Goal: Information Seeking & Learning: Learn about a topic

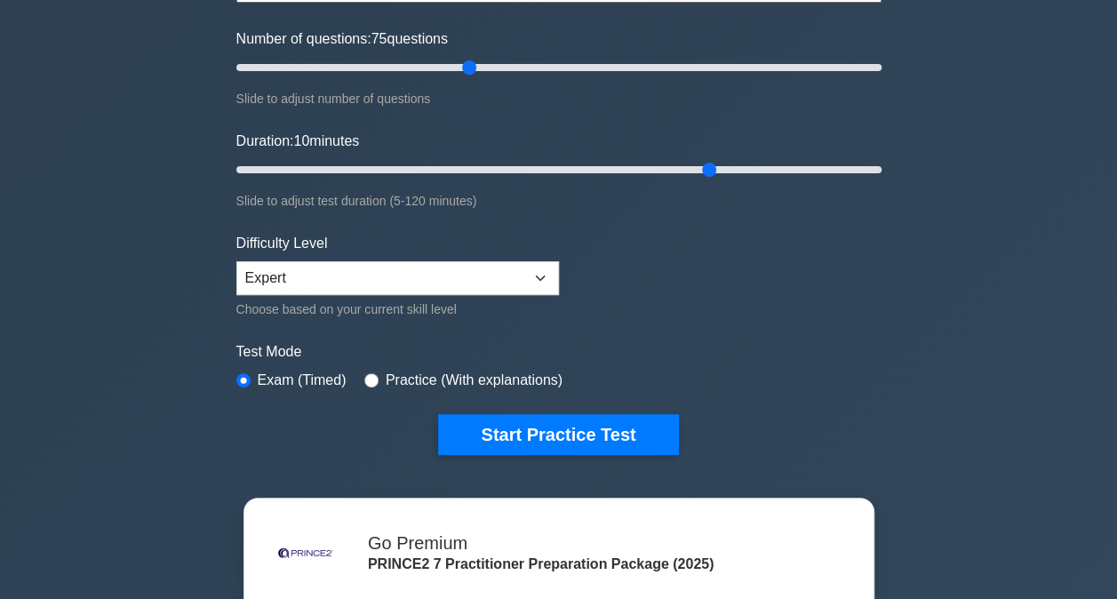
type input "70"
click at [455, 71] on input "Number of questions: 70 questions" at bounding box center [558, 67] width 645 height 21
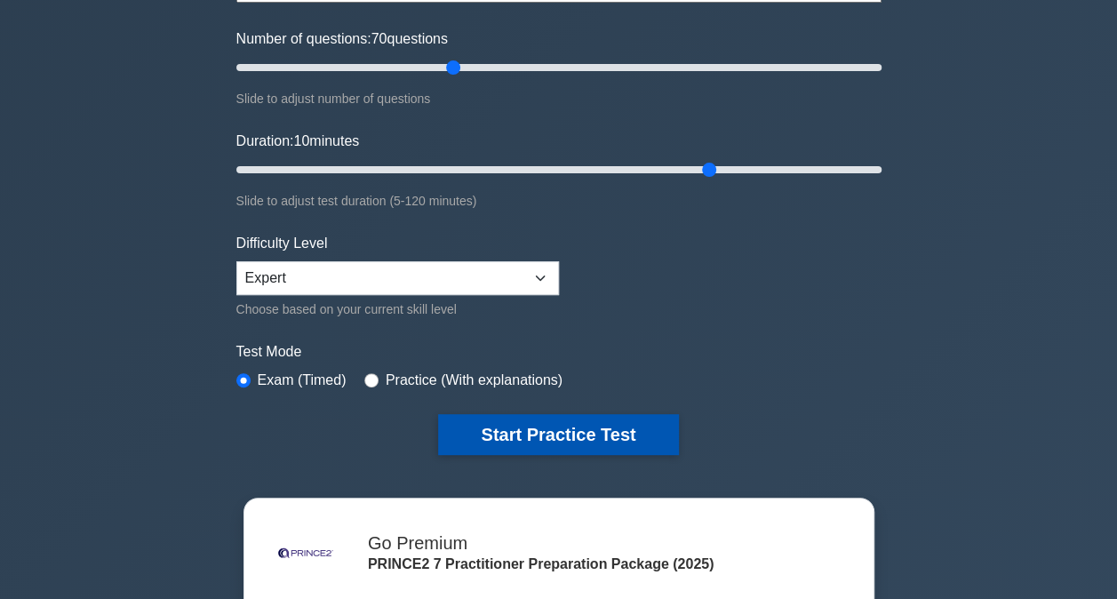
click at [585, 416] on button "Start Practice Test" at bounding box center [558, 434] width 240 height 41
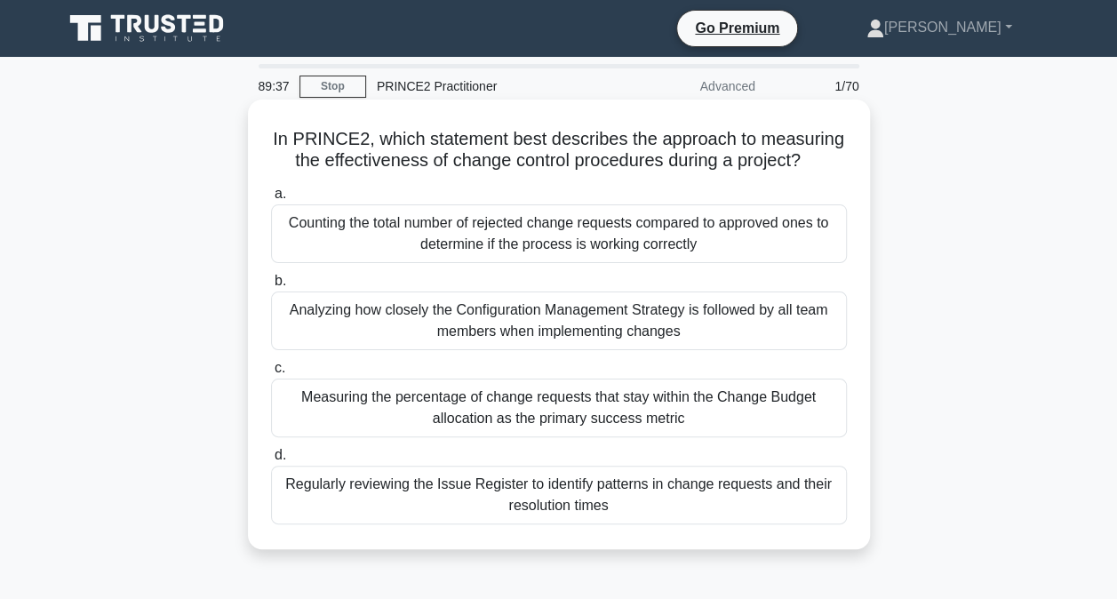
click at [725, 492] on div "Regularly reviewing the Issue Register to identify patterns in change requests …" at bounding box center [559, 495] width 576 height 59
click at [271, 461] on input "d. Regularly reviewing the Issue Register to identify patterns in change reques…" at bounding box center [271, 456] width 0 height 12
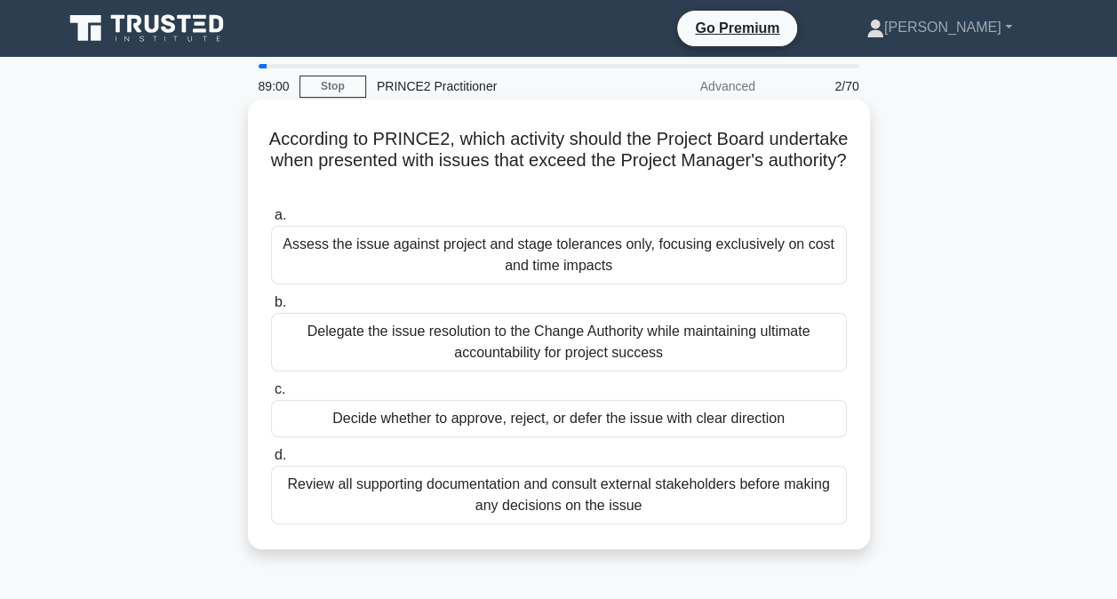
click at [747, 416] on div "Decide whether to approve, reject, or defer the issue with clear direction" at bounding box center [559, 418] width 576 height 37
click at [271, 396] on input "c. Decide whether to approve, reject, or defer the issue with clear direction" at bounding box center [271, 390] width 0 height 12
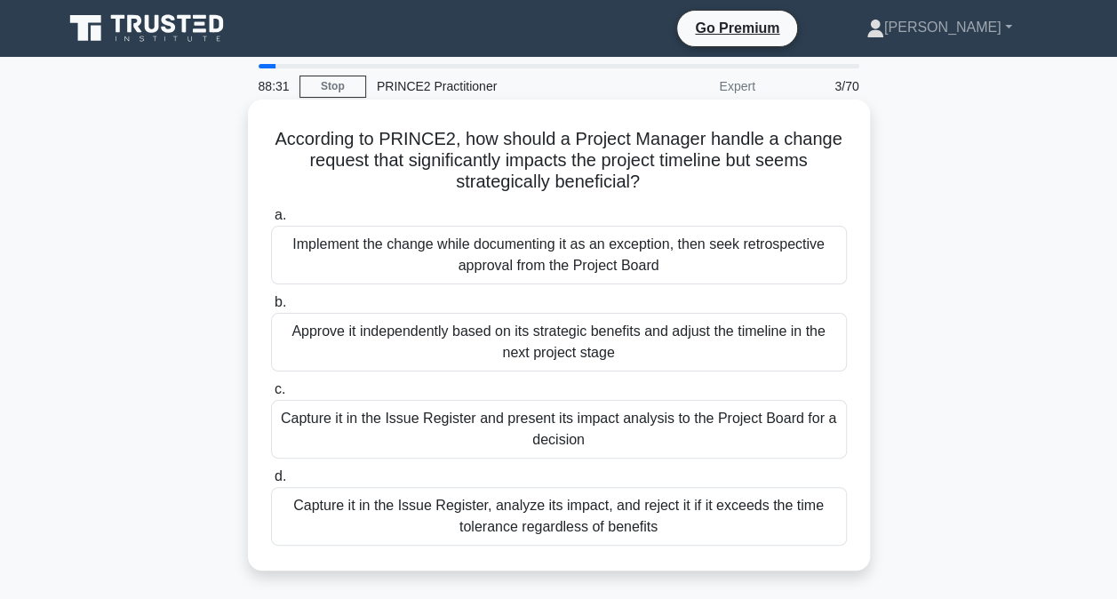
click at [719, 434] on div "Capture it in the Issue Register and present its impact analysis to the Project…" at bounding box center [559, 429] width 576 height 59
click at [271, 396] on input "c. Capture it in the Issue Register and present its impact analysis to the Proj…" at bounding box center [271, 390] width 0 height 12
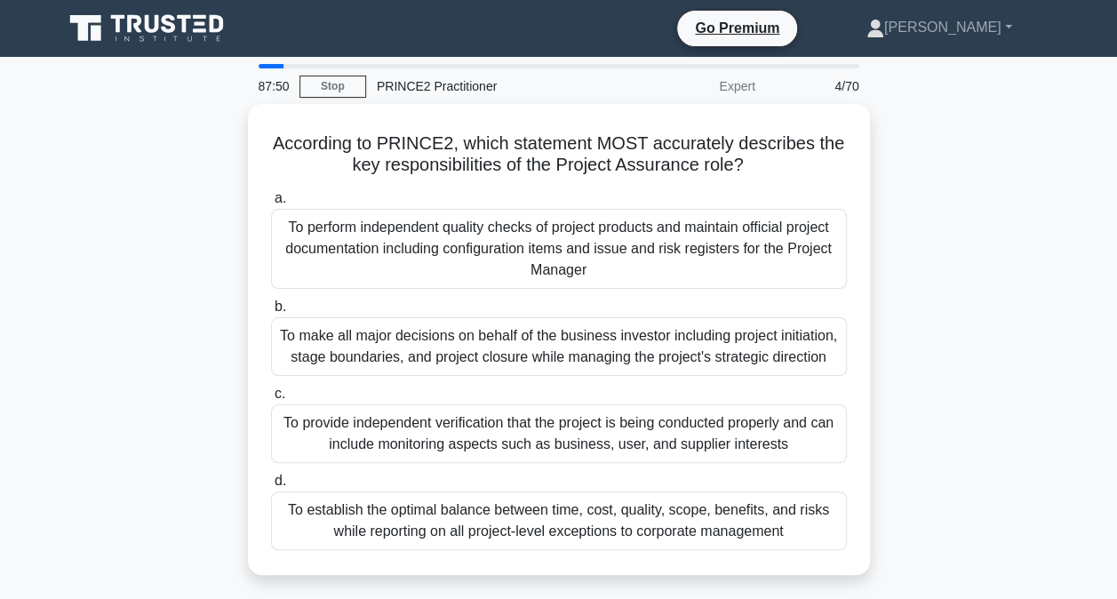
click at [1042, 434] on div "According to PRINCE2, which statement MOST accurately describes the key respons…" at bounding box center [558, 350] width 1013 height 492
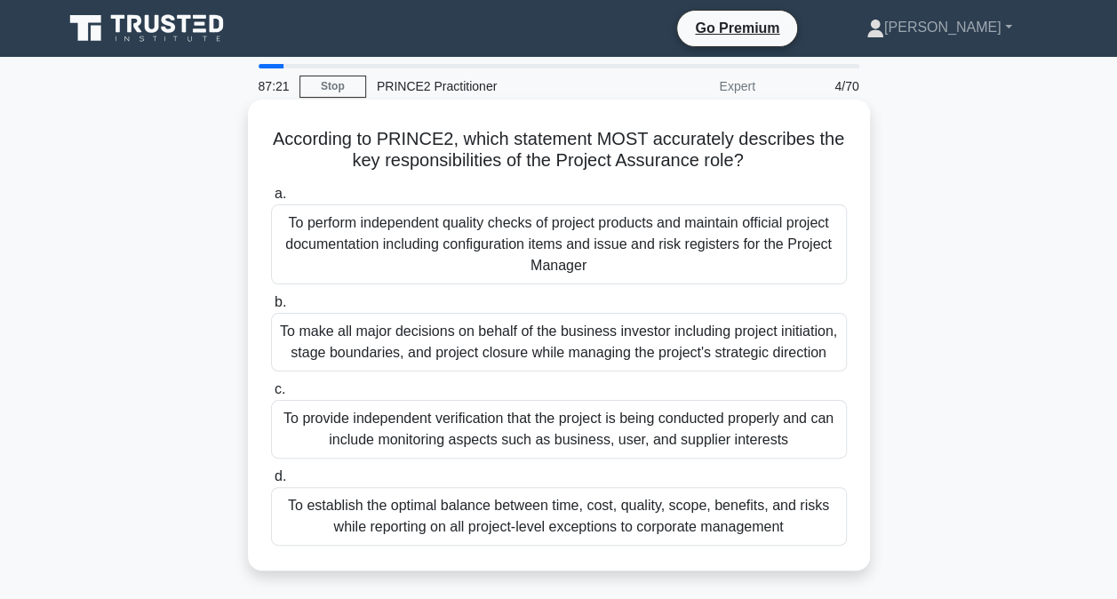
click at [741, 431] on div "To provide independent verification that the project is being conducted properl…" at bounding box center [559, 429] width 576 height 59
click at [271, 396] on input "c. To provide independent verification that the project is being conducted prop…" at bounding box center [271, 390] width 0 height 12
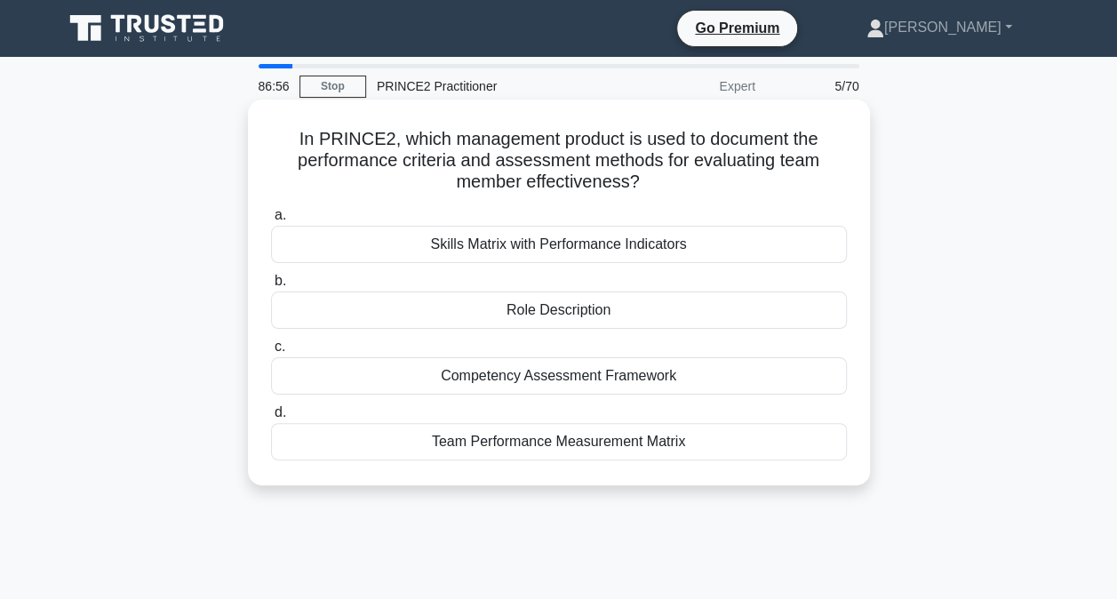
click at [754, 245] on div "Skills Matrix with Performance Indicators" at bounding box center [559, 244] width 576 height 37
click at [271, 221] on input "a. Skills Matrix with Performance Indicators" at bounding box center [271, 216] width 0 height 12
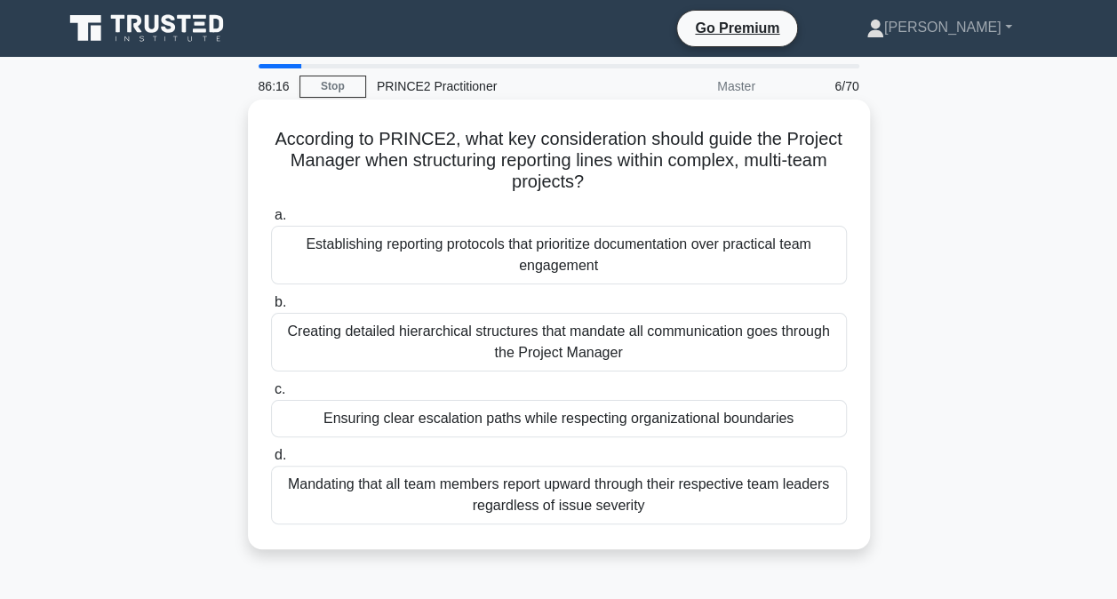
click at [779, 420] on div "Ensuring clear escalation paths while respecting organizational boundaries" at bounding box center [559, 418] width 576 height 37
click at [271, 396] on input "c. Ensuring clear escalation paths while respecting organizational boundaries" at bounding box center [271, 390] width 0 height 12
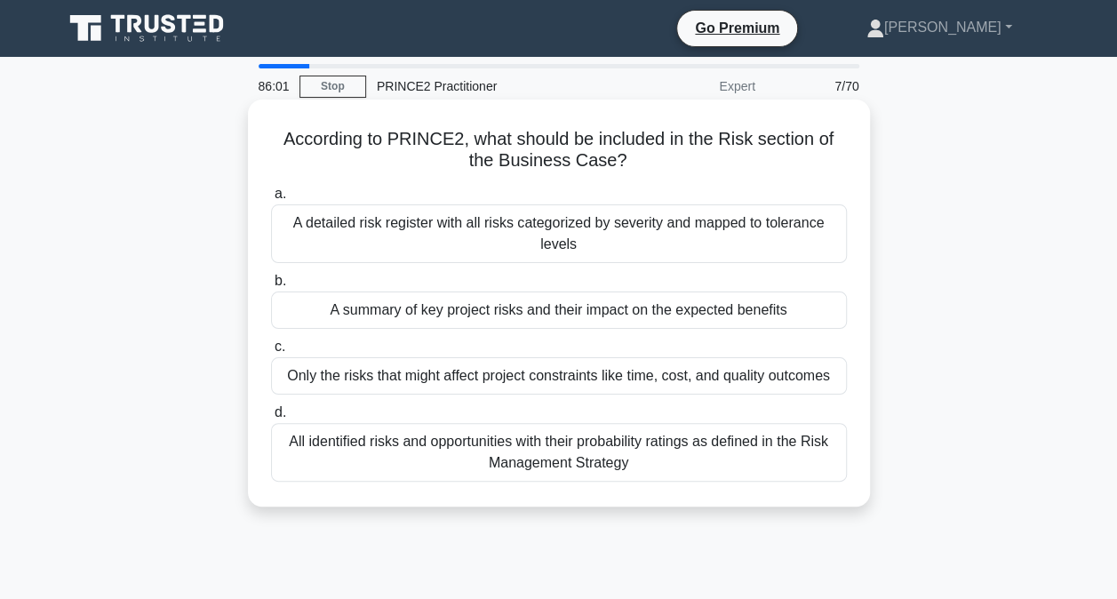
click at [789, 467] on div "All identified risks and opportunities with their probability ratings as define…" at bounding box center [559, 452] width 576 height 59
click at [271, 419] on input "d. All identified risks and opportunities with their probability ratings as def…" at bounding box center [271, 413] width 0 height 12
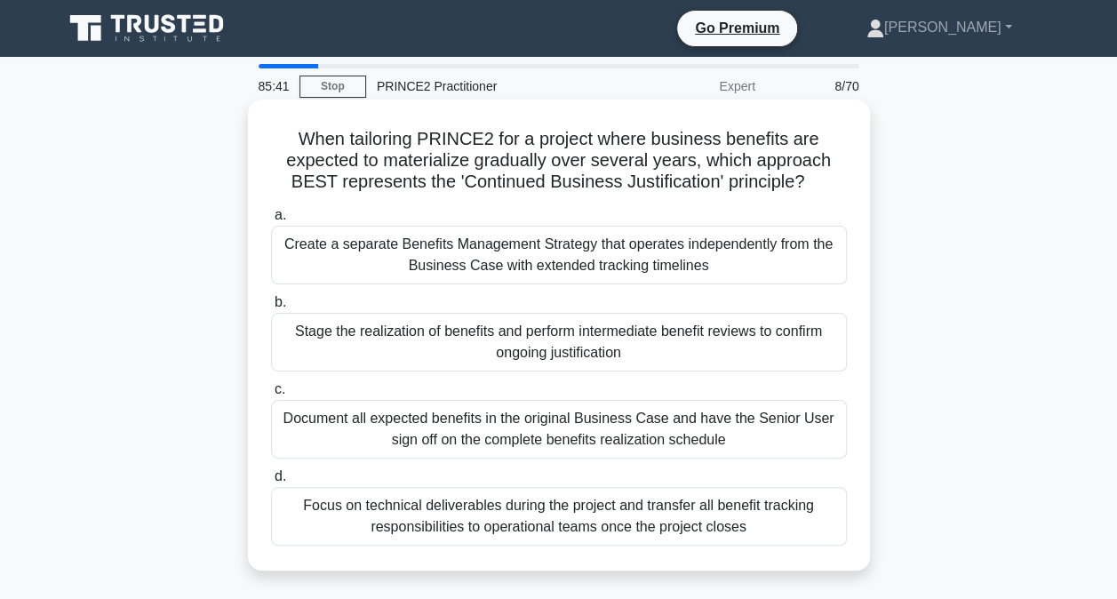
click at [739, 441] on div "Document all expected benefits in the original Business Case and have the Senio…" at bounding box center [559, 429] width 576 height 59
click at [271, 396] on input "c. Document all expected benefits in the original Business Case and have the Se…" at bounding box center [271, 390] width 0 height 12
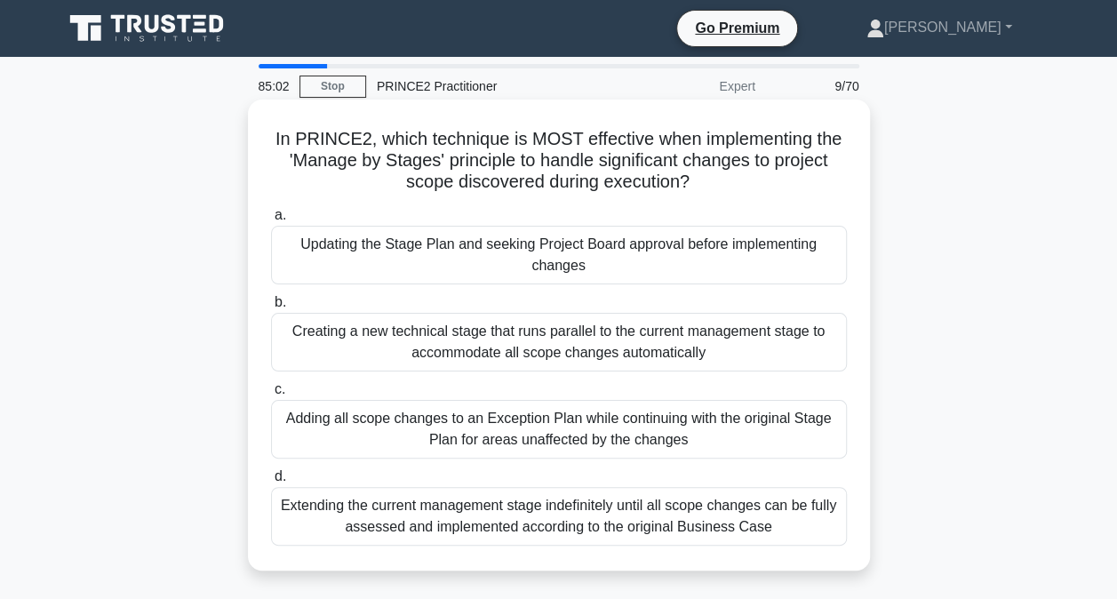
click at [749, 428] on div "Adding all scope changes to an Exception Plan while continuing with the origina…" at bounding box center [559, 429] width 576 height 59
click at [271, 396] on input "c. Adding all scope changes to an Exception Plan while continuing with the orig…" at bounding box center [271, 390] width 0 height 12
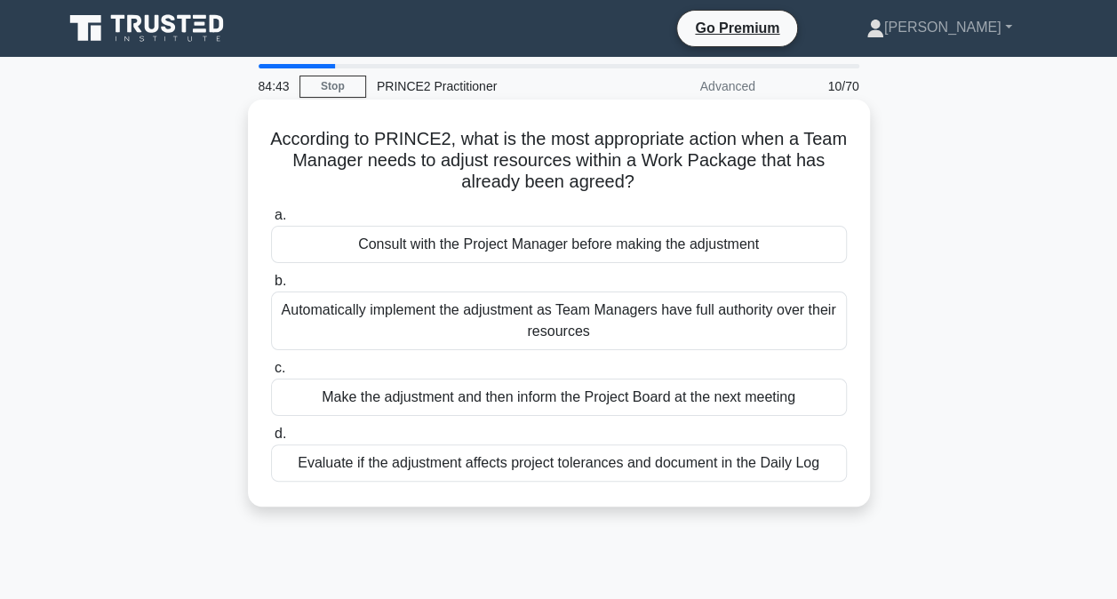
click at [740, 249] on div "Consult with the Project Manager before making the adjustment" at bounding box center [559, 244] width 576 height 37
click at [271, 221] on input "a. Consult with the Project Manager before making the adjustment" at bounding box center [271, 216] width 0 height 12
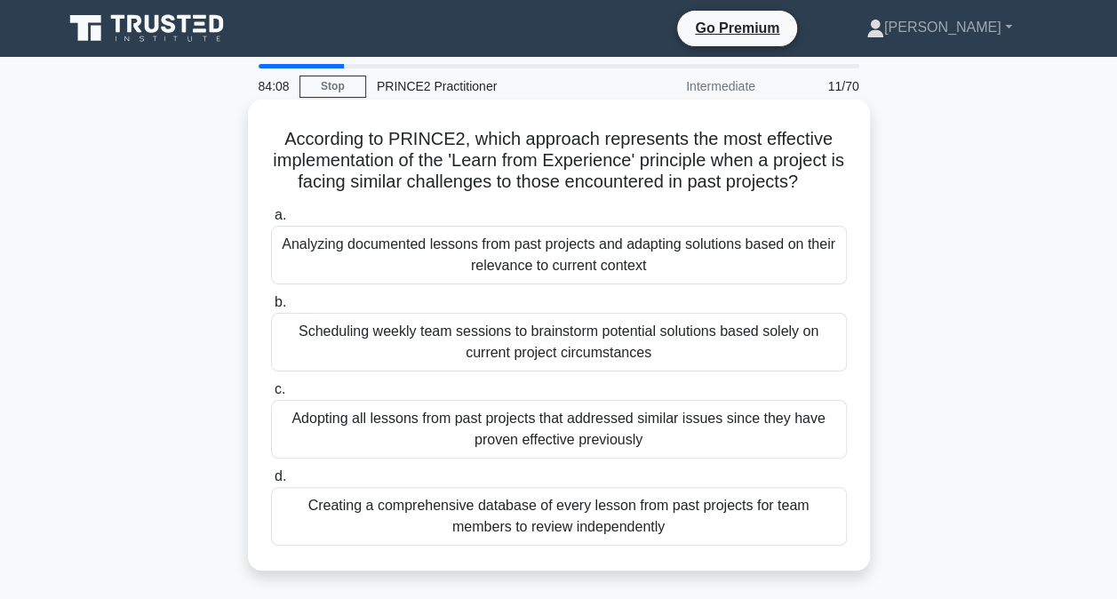
click at [774, 261] on div "Analyzing documented lessons from past projects and adapting solutions based on…" at bounding box center [559, 255] width 576 height 59
click at [271, 221] on input "a. Analyzing documented lessons from past projects and adapting solutions based…" at bounding box center [271, 216] width 0 height 12
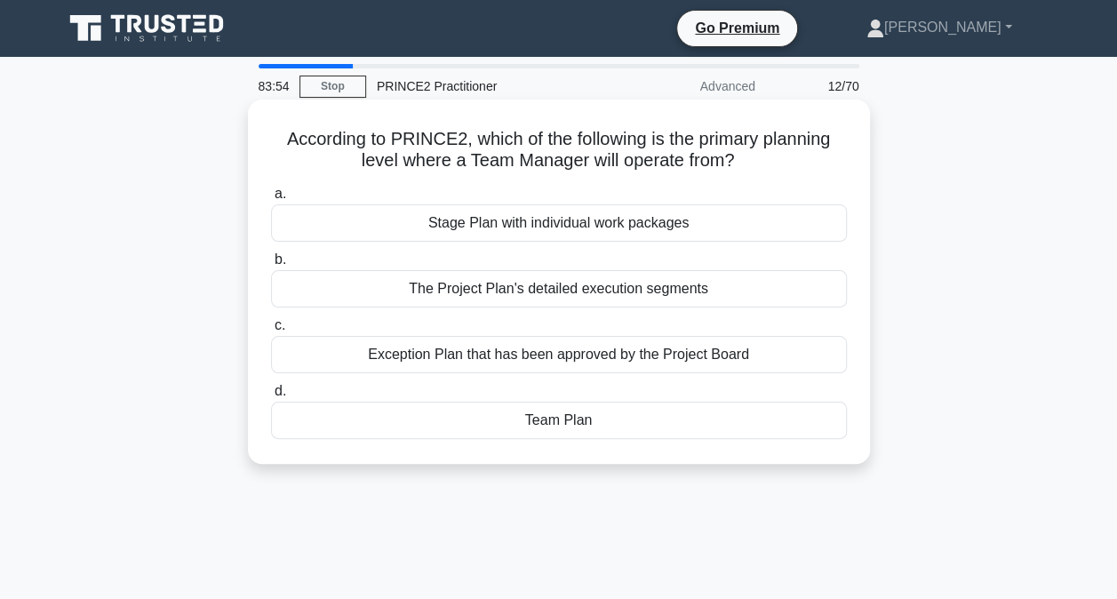
click at [610, 418] on div "Team Plan" at bounding box center [559, 420] width 576 height 37
click at [271, 397] on input "d. Team Plan" at bounding box center [271, 392] width 0 height 12
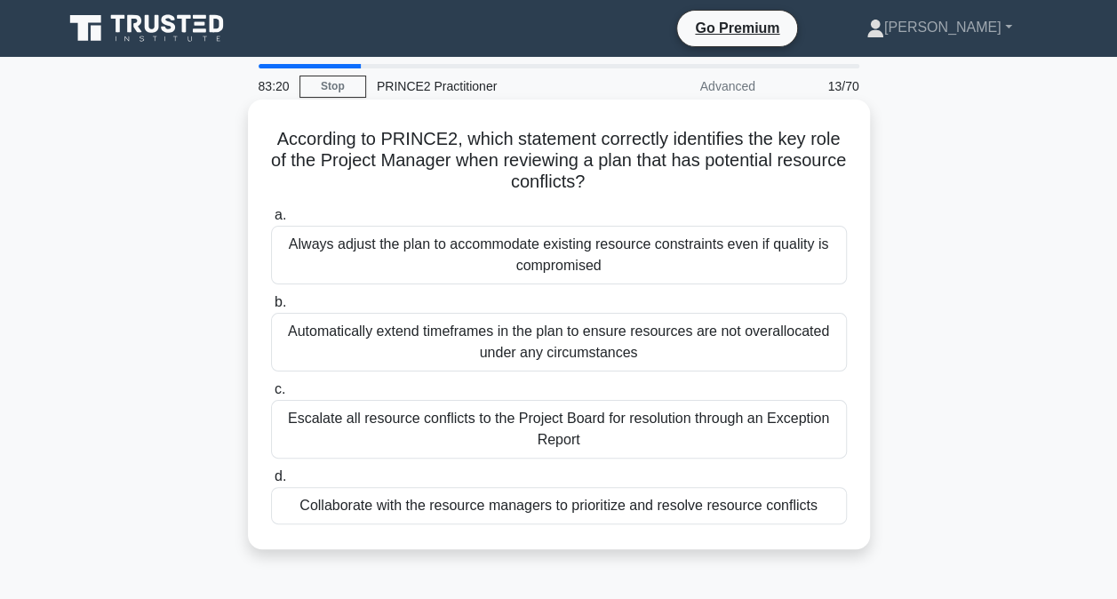
click at [786, 432] on div "Escalate all resource conflicts to the Project Board for resolution through an …" at bounding box center [559, 429] width 576 height 59
click at [271, 396] on input "c. Escalate all resource conflicts to the Project Board for resolution through …" at bounding box center [271, 390] width 0 height 12
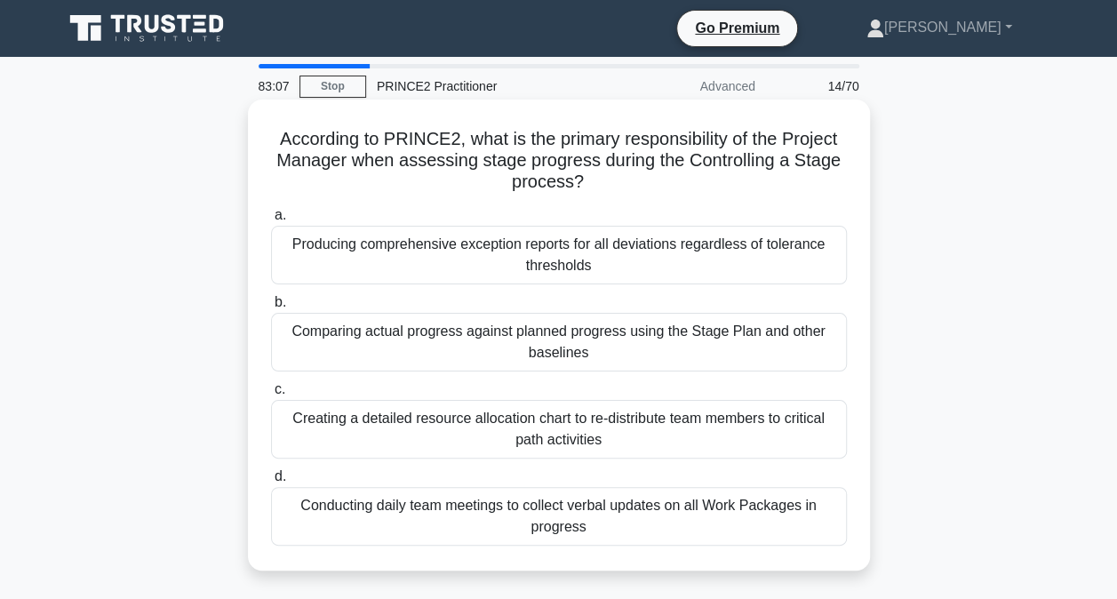
click at [731, 329] on div "Comparing actual progress against planned progress using the Stage Plan and oth…" at bounding box center [559, 342] width 576 height 59
click at [271, 308] on input "b. Comparing actual progress against planned progress using the Stage Plan and …" at bounding box center [271, 303] width 0 height 12
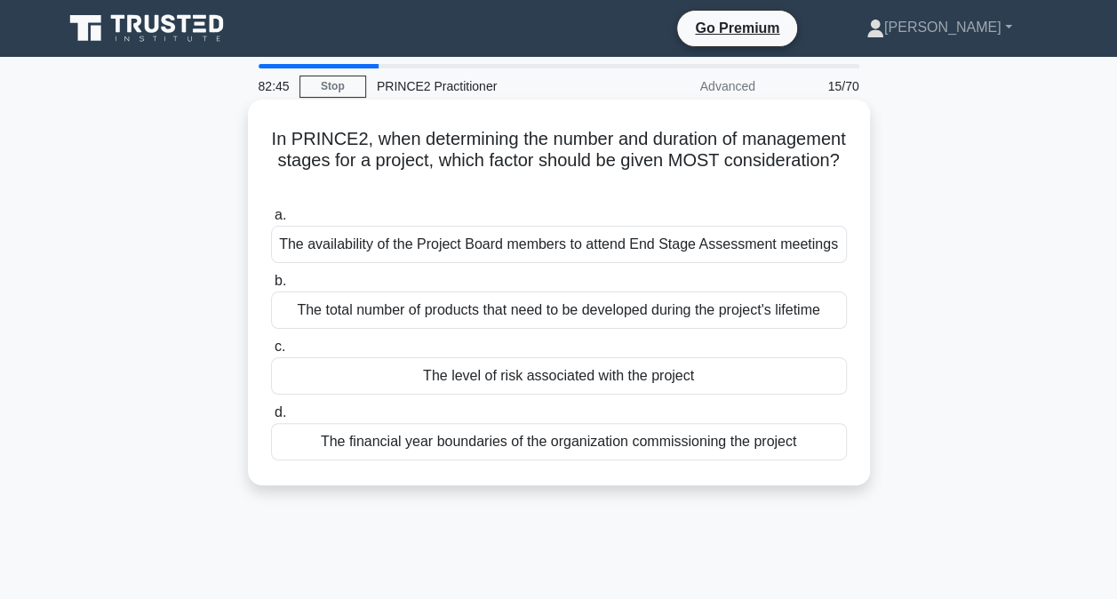
click at [729, 316] on div "The total number of products that need to be developed during the project's lif…" at bounding box center [559, 310] width 576 height 37
click at [271, 287] on input "b. The total number of products that need to be developed during the project's …" at bounding box center [271, 282] width 0 height 12
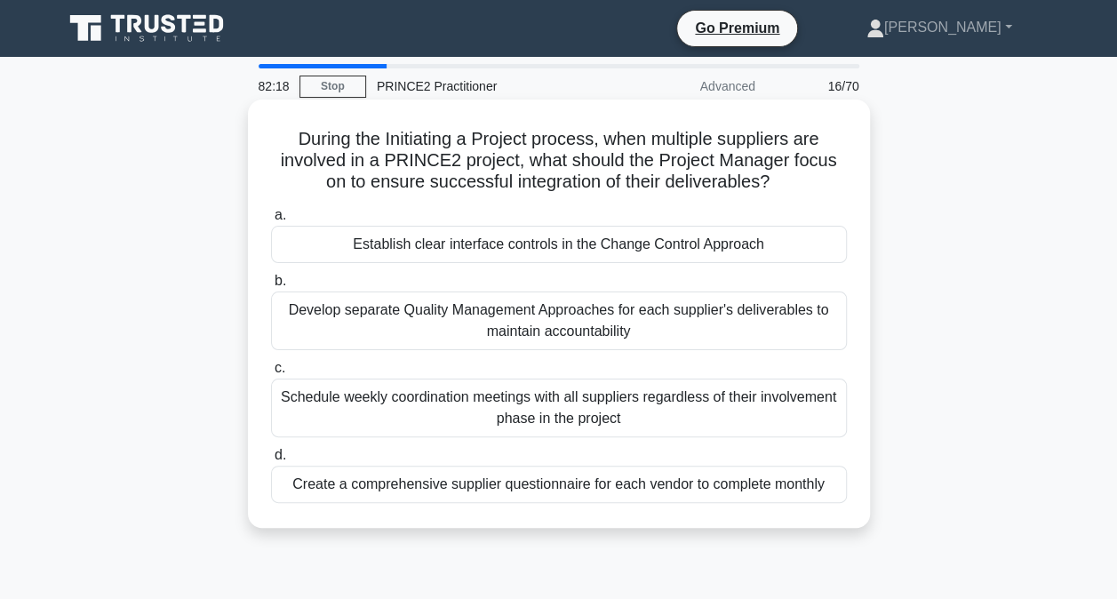
click at [685, 324] on div "Develop separate Quality Management Approaches for each supplier's deliverables…" at bounding box center [559, 321] width 576 height 59
click at [271, 287] on input "b. Develop separate Quality Management Approaches for each supplier's deliverab…" at bounding box center [271, 282] width 0 height 12
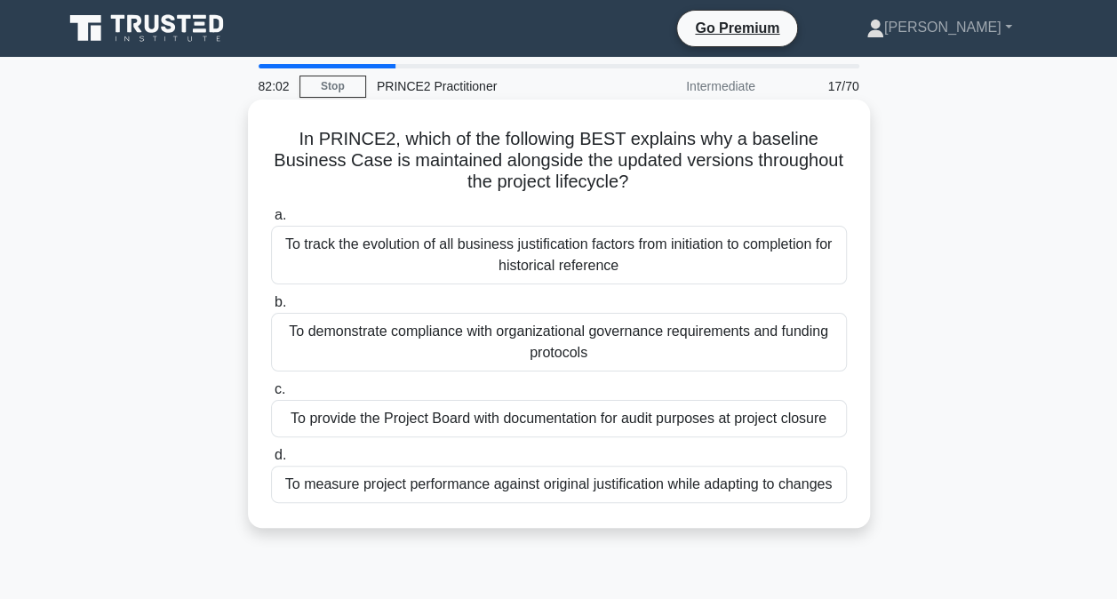
click at [709, 483] on div "To measure project performance against original justification while adapting to…" at bounding box center [559, 484] width 576 height 37
click at [271, 461] on input "d. To measure project performance against original justification while adapting…" at bounding box center [271, 456] width 0 height 12
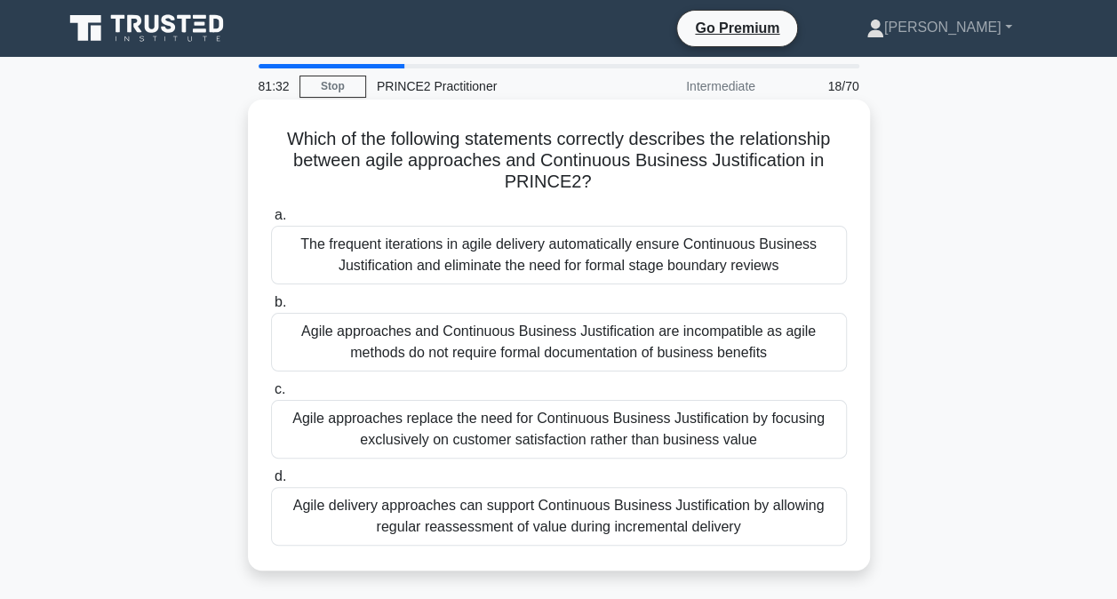
click at [738, 522] on div "Agile delivery approaches can support Continuous Business Justification by allo…" at bounding box center [559, 516] width 576 height 59
click at [271, 483] on input "d. Agile delivery approaches can support Continuous Business Justification by a…" at bounding box center [271, 477] width 0 height 12
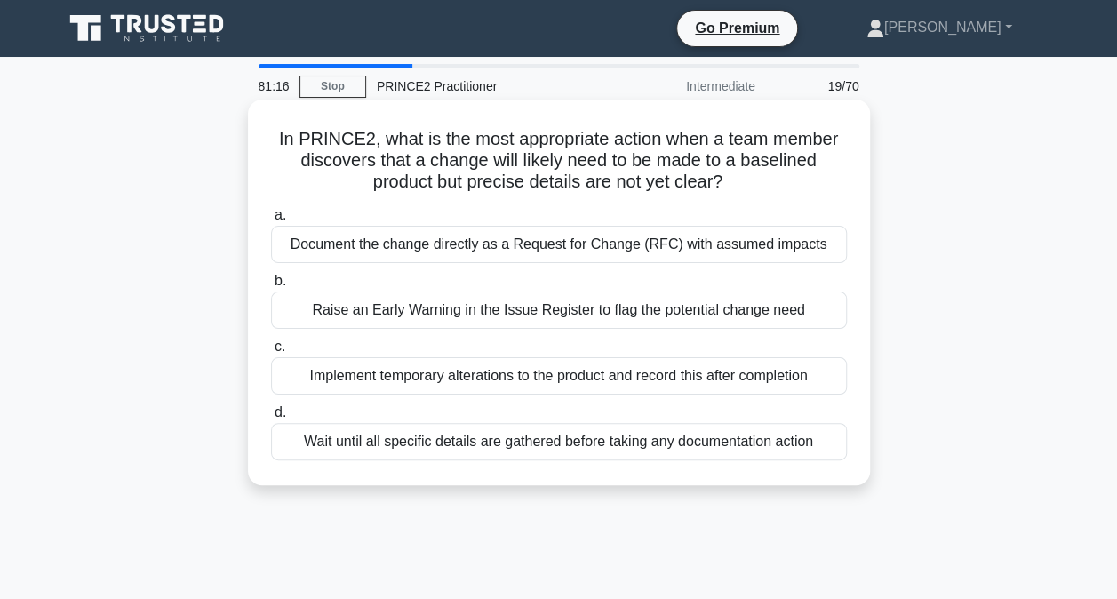
click at [708, 310] on div "Raise an Early Warning in the Issue Register to flag the potential change need" at bounding box center [559, 310] width 576 height 37
click at [271, 287] on input "b. Raise an Early Warning in the Issue Register to flag the potential change ne…" at bounding box center [271, 282] width 0 height 12
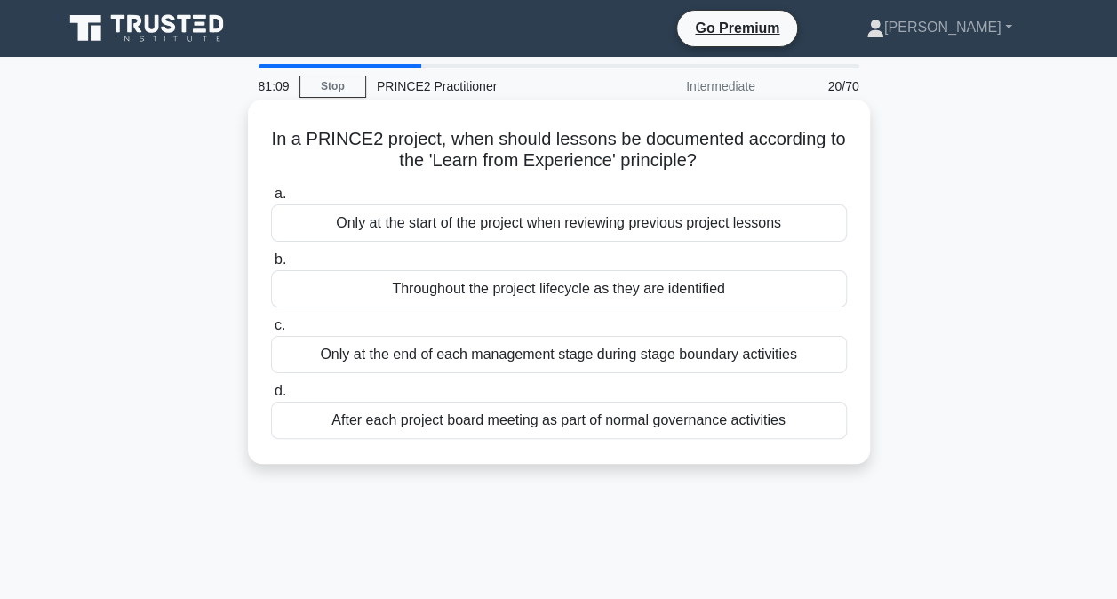
click at [706, 285] on div "Throughout the project lifecycle as they are identified" at bounding box center [559, 288] width 576 height 37
click at [271, 266] on input "b. Throughout the project lifecycle as they are identified" at bounding box center [271, 260] width 0 height 12
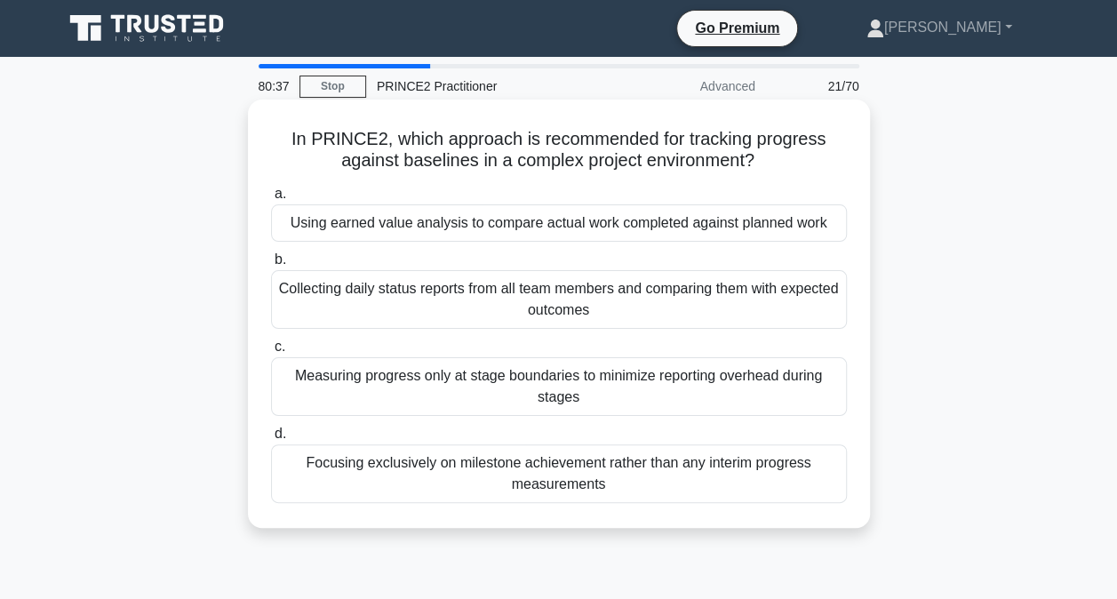
click at [731, 301] on div "Collecting daily status reports from all team members and comparing them with e…" at bounding box center [559, 299] width 576 height 59
click at [271, 266] on input "b. Collecting daily status reports from all team members and comparing them wit…" at bounding box center [271, 260] width 0 height 12
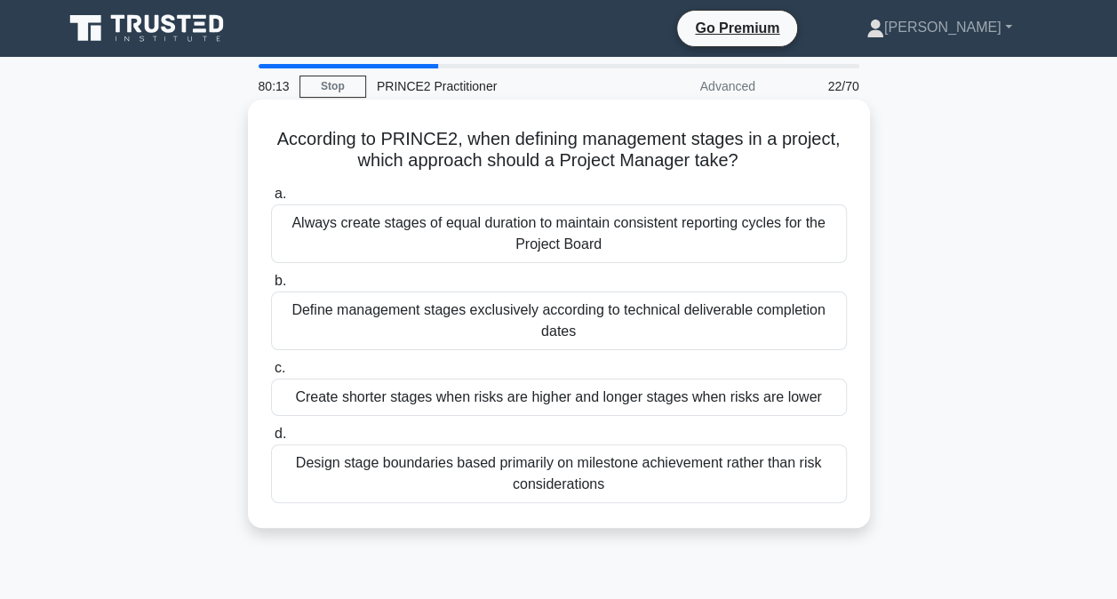
click at [750, 403] on div "Create shorter stages when risks are higher and longer stages when risks are lo…" at bounding box center [559, 397] width 576 height 37
click at [271, 374] on input "c. Create shorter stages when risks are higher and longer stages when risks are…" at bounding box center [271, 369] width 0 height 12
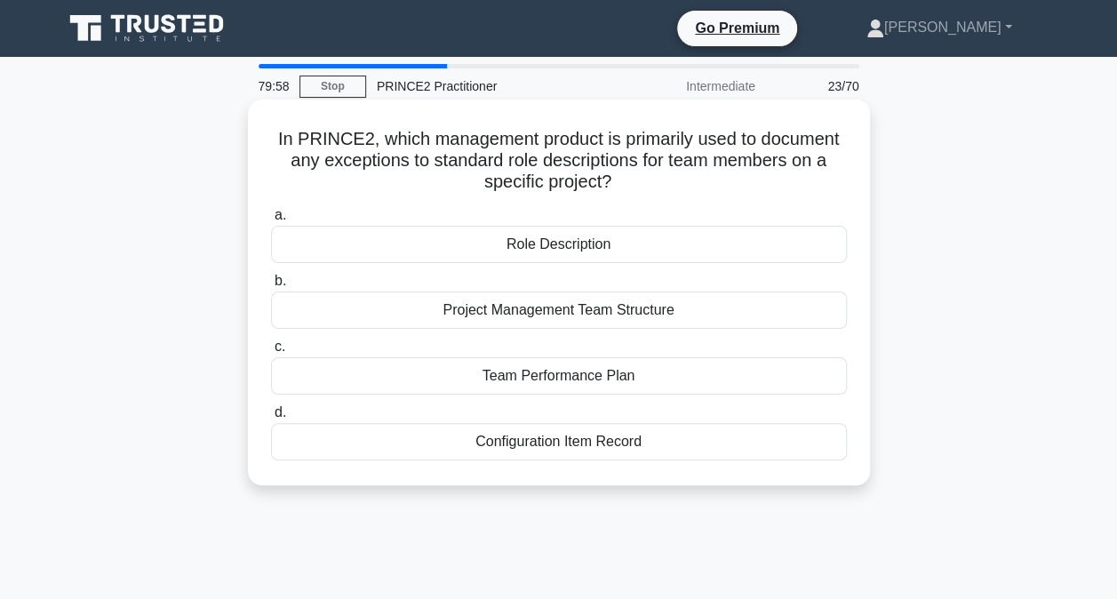
click at [690, 252] on div "Role Description" at bounding box center [559, 244] width 576 height 37
click at [271, 221] on input "a. Role Description" at bounding box center [271, 216] width 0 height 12
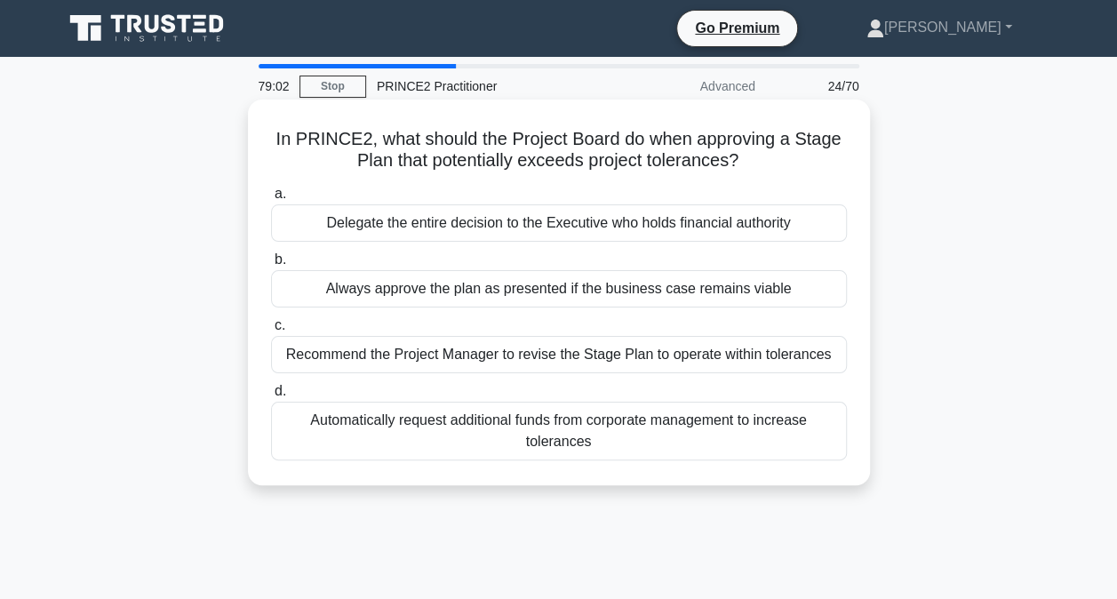
click at [714, 225] on div "Delegate the entire decision to the Executive who holds financial authority" at bounding box center [559, 222] width 576 height 37
click at [271, 200] on input "a. Delegate the entire decision to the Executive who holds financial authority" at bounding box center [271, 194] width 0 height 12
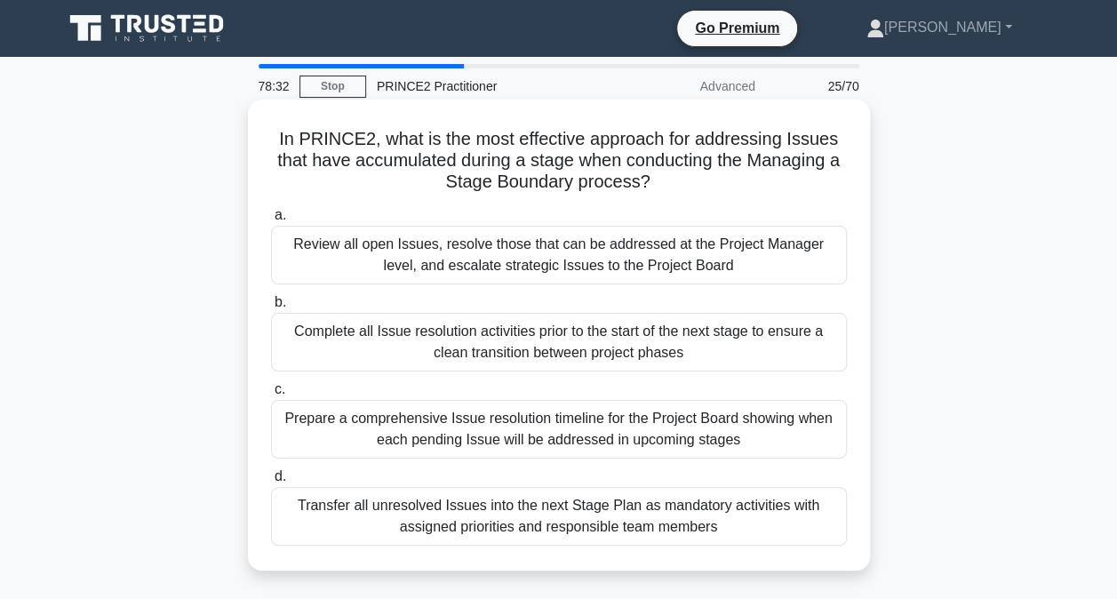
click at [803, 268] on div "Review all open Issues, resolve those that can be addressed at the Project Mana…" at bounding box center [559, 255] width 576 height 59
click at [271, 221] on input "a. Review all open Issues, resolve those that can be addressed at the Project M…" at bounding box center [271, 216] width 0 height 12
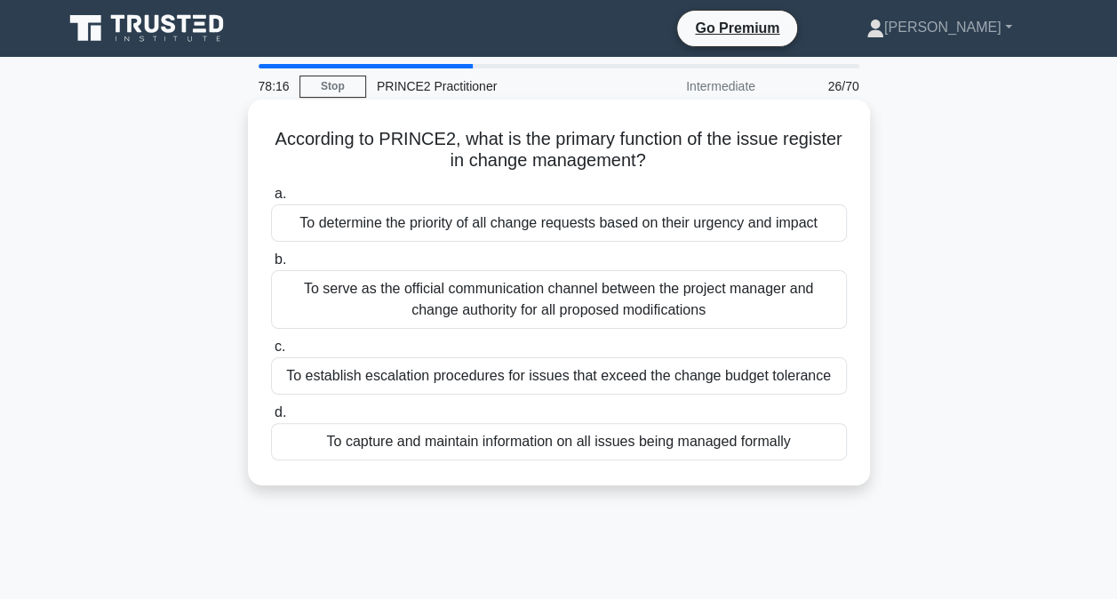
click at [726, 448] on div "To capture and maintain information on all issues being managed formally" at bounding box center [559, 441] width 576 height 37
click at [271, 419] on input "d. To capture and maintain information on all issues being managed formally" at bounding box center [271, 413] width 0 height 12
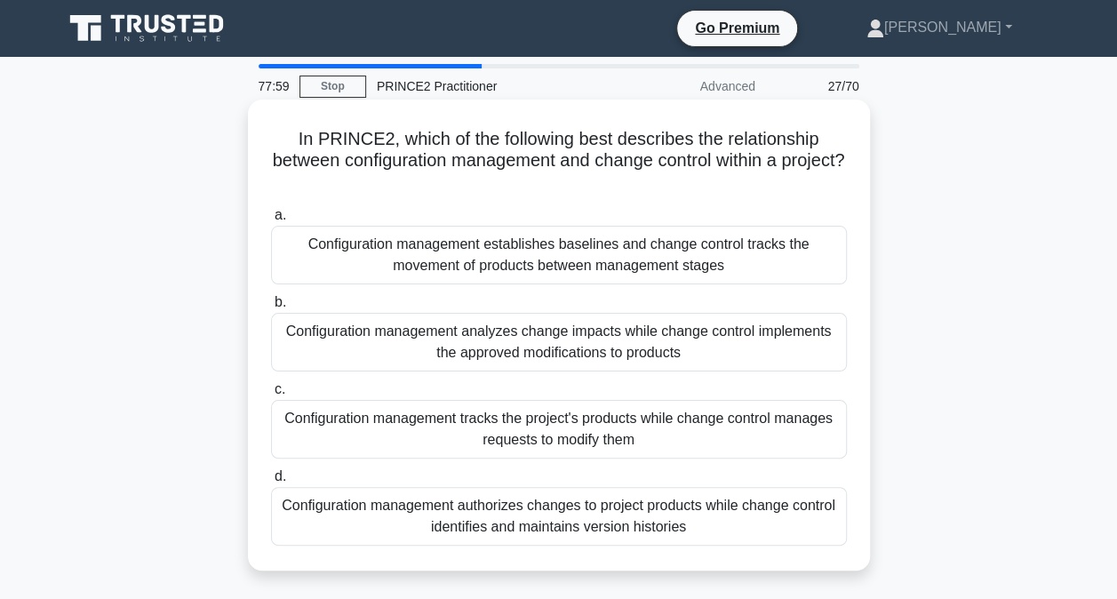
click at [749, 347] on div "Configuration management analyzes change impacts while change control implement…" at bounding box center [559, 342] width 576 height 59
click at [271, 308] on input "b. Configuration management analyzes change impacts while change control implem…" at bounding box center [271, 303] width 0 height 12
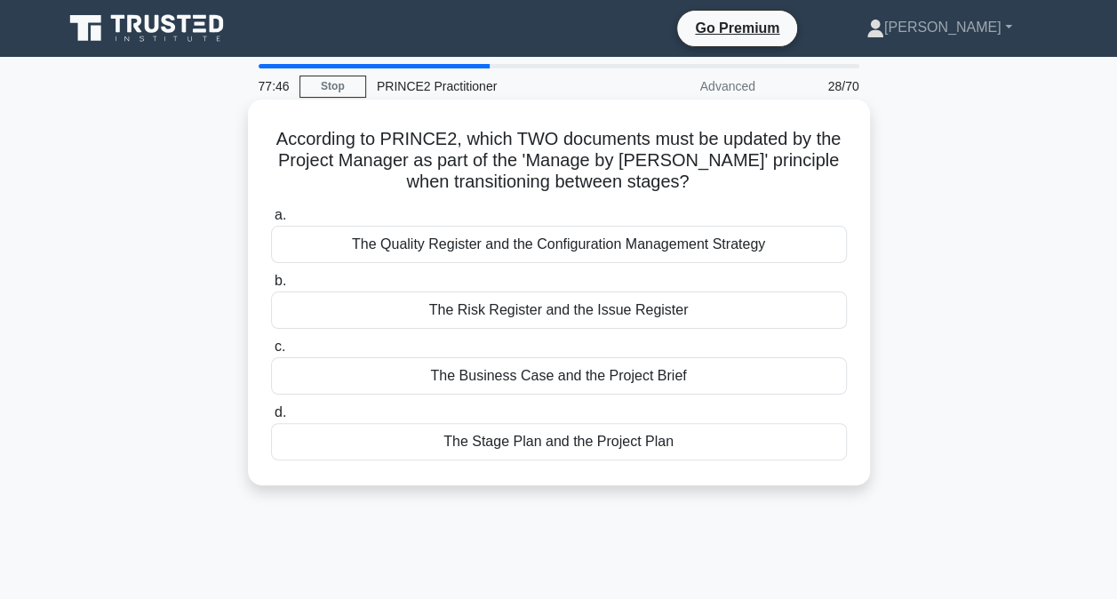
click at [632, 447] on div "The Stage Plan and the Project Plan" at bounding box center [559, 441] width 576 height 37
click at [271, 419] on input "d. The Stage Plan and the Project Plan" at bounding box center [271, 413] width 0 height 12
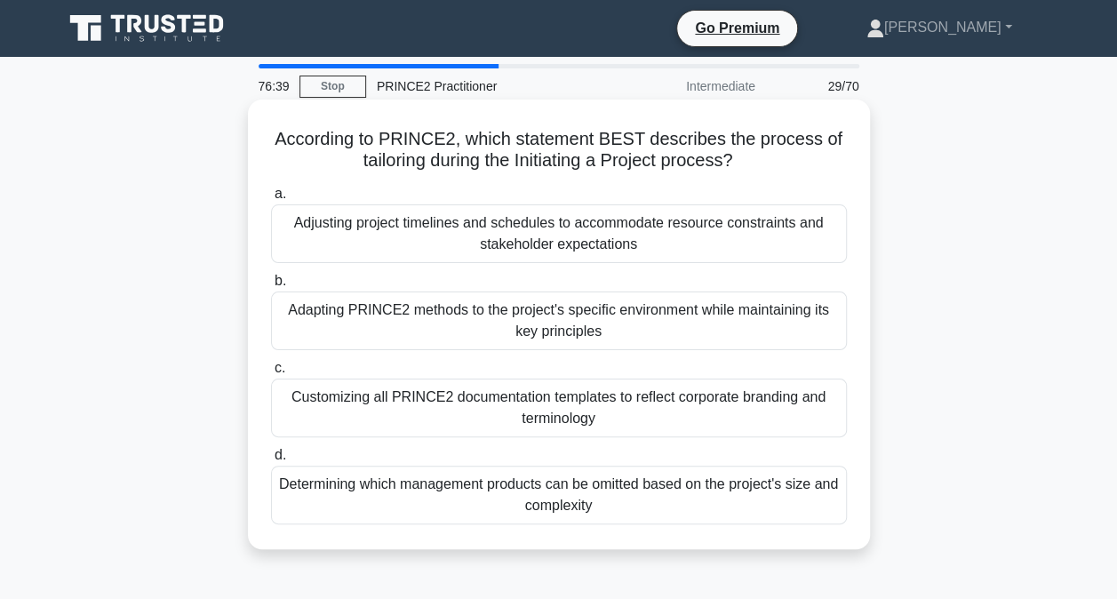
click at [793, 314] on div "Adapting PRINCE2 methods to the project's specific environment while maintainin…" at bounding box center [559, 321] width 576 height 59
click at [271, 287] on input "b. Adapting PRINCE2 methods to the project's specific environment while maintai…" at bounding box center [271, 282] width 0 height 12
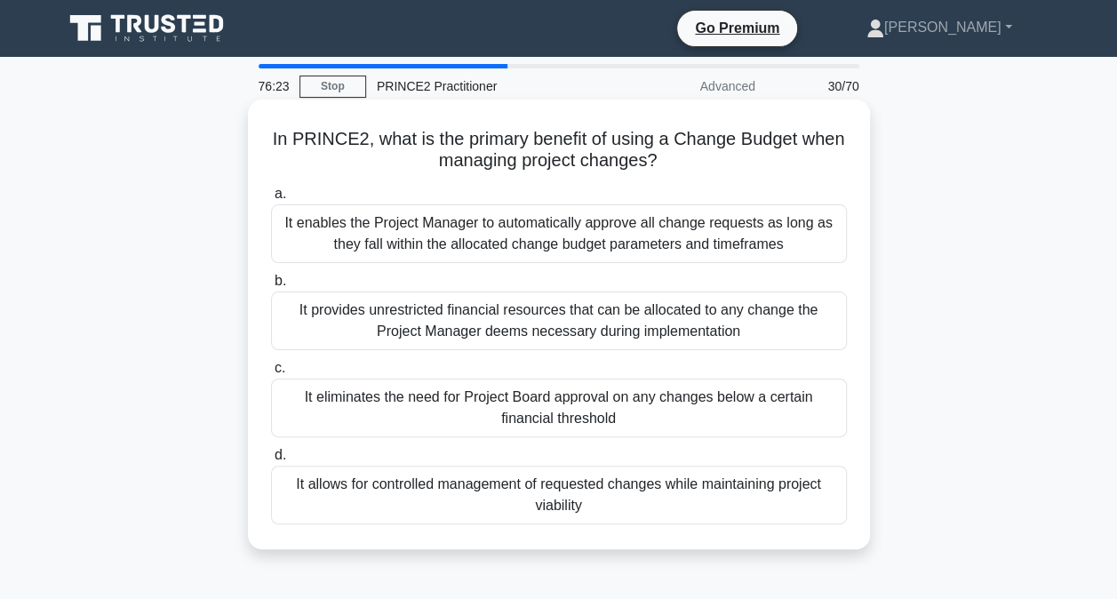
click at [631, 489] on div "It allows for controlled management of requested changes while maintaining proj…" at bounding box center [559, 495] width 576 height 59
click at [271, 461] on input "d. It allows for controlled management of requested changes while maintaining p…" at bounding box center [271, 456] width 0 height 12
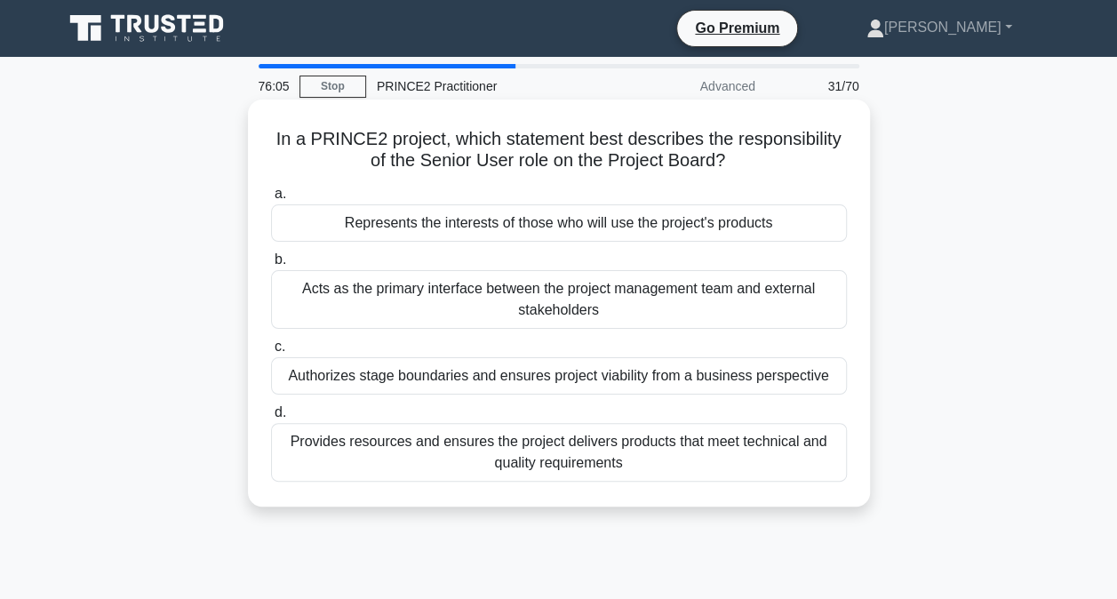
click at [772, 228] on div "Represents the interests of those who will use the project's products" at bounding box center [559, 222] width 576 height 37
click at [271, 200] on input "a. Represents the interests of those who will use the project's products" at bounding box center [271, 194] width 0 height 12
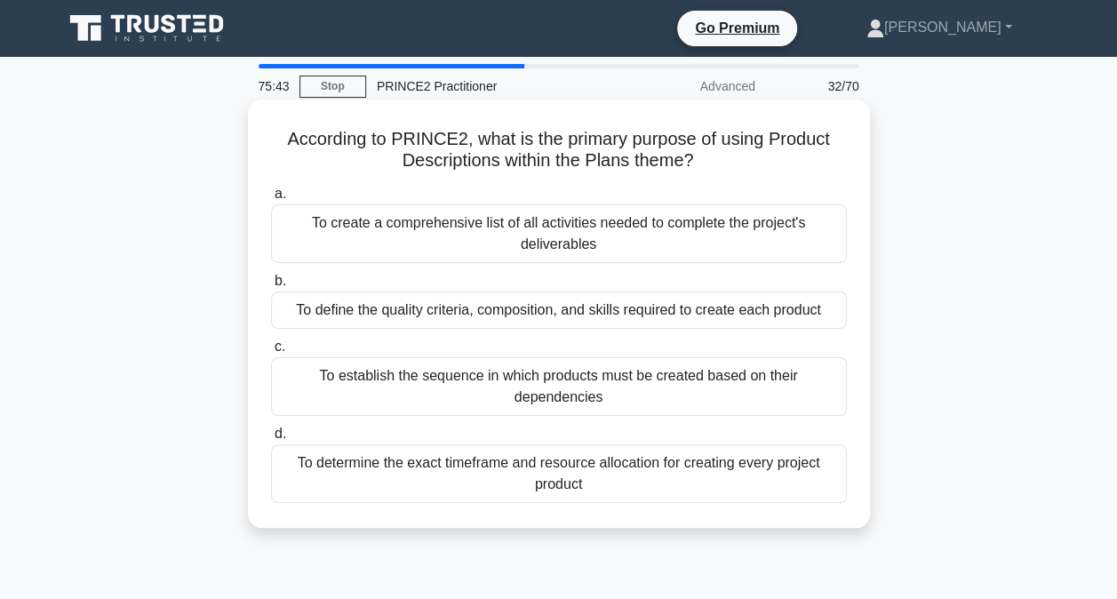
click at [701, 316] on div "To define the quality criteria, composition, and skills required to create each…" at bounding box center [559, 310] width 576 height 37
click at [271, 287] on input "b. To define the quality criteria, composition, and skills required to create e…" at bounding box center [271, 282] width 0 height 12
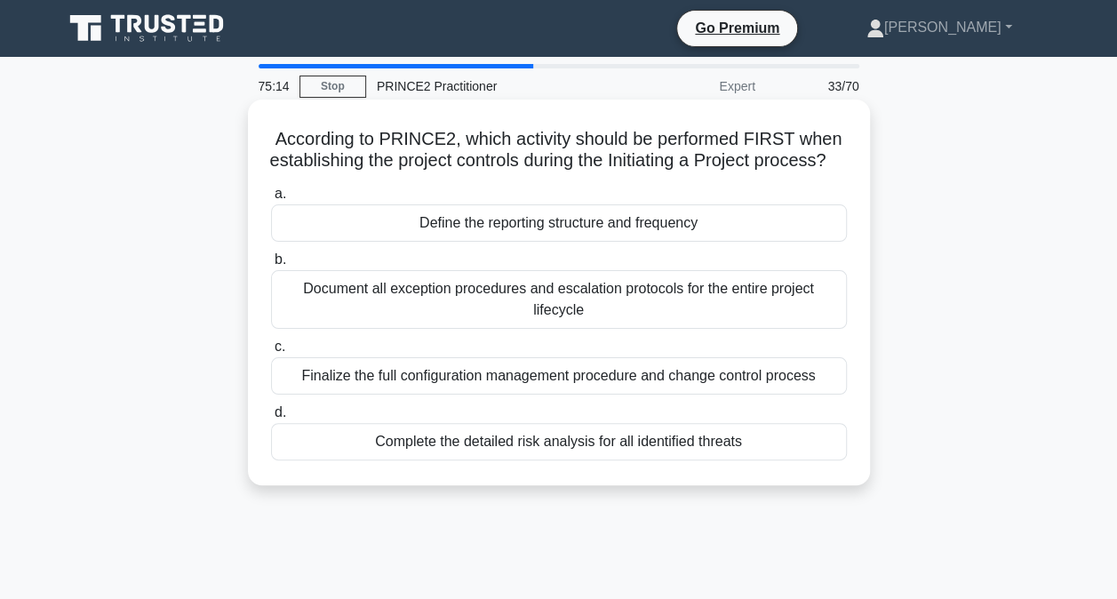
click at [701, 242] on div "Define the reporting structure and frequency" at bounding box center [559, 222] width 576 height 37
click at [271, 200] on input "a. Define the reporting structure and frequency" at bounding box center [271, 194] width 0 height 12
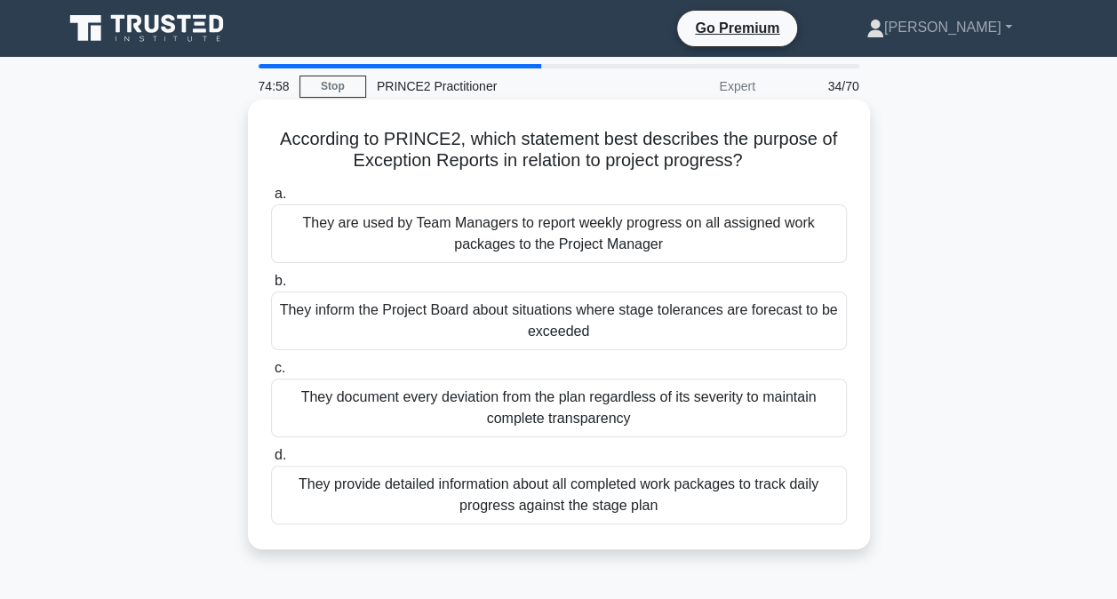
click at [745, 322] on div "They inform the Project Board about situations where stage tolerances are forec…" at bounding box center [559, 321] width 576 height 59
click at [271, 287] on input "b. They inform the Project Board about situations where stage tolerances are fo…" at bounding box center [271, 282] width 0 height 12
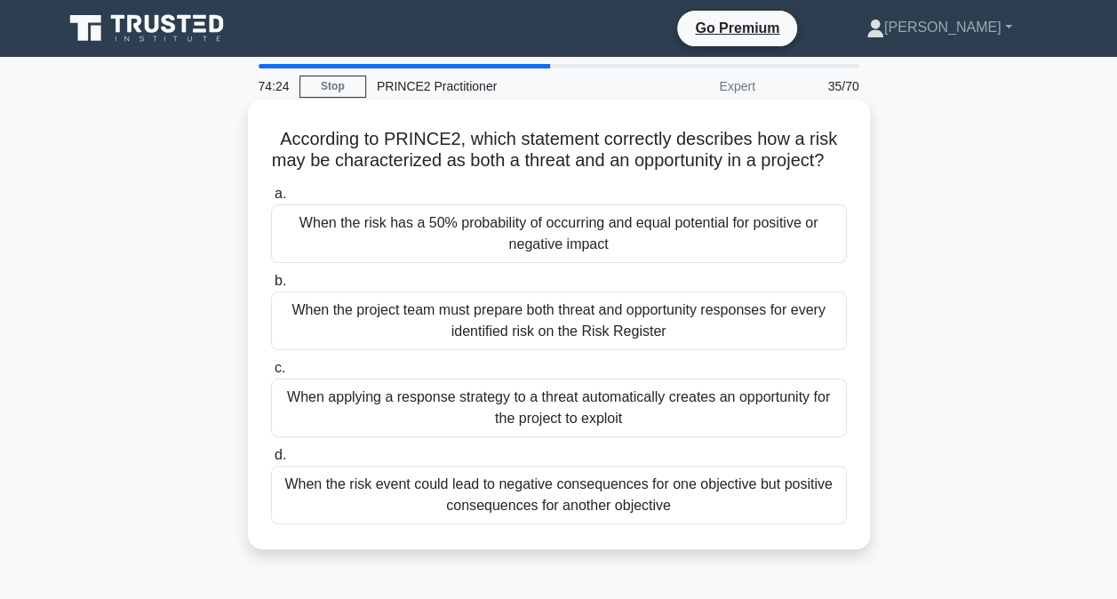
click at [705, 523] on div "When the risk event could lead to negative consequences for one objective but p…" at bounding box center [559, 495] width 576 height 59
click at [271, 461] on input "d. When the risk event could lead to negative consequences for one objective bu…" at bounding box center [271, 456] width 0 height 12
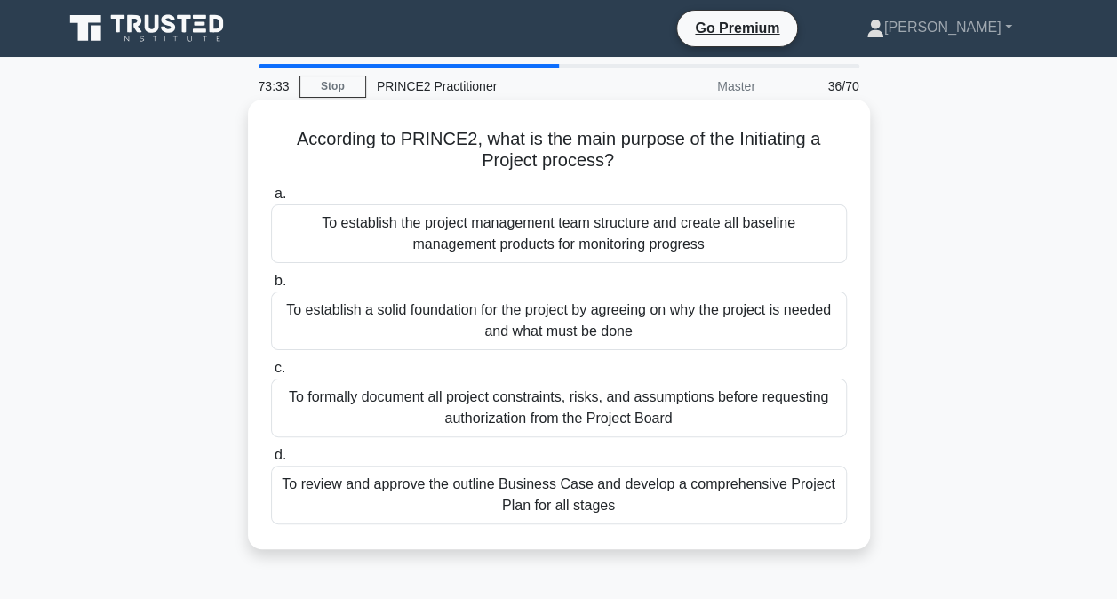
click at [765, 416] on div "To formally document all project constraints, risks, and assumptions before req…" at bounding box center [559, 408] width 576 height 59
click at [271, 374] on input "c. To formally document all project constraints, risks, and assumptions before …" at bounding box center [271, 369] width 0 height 12
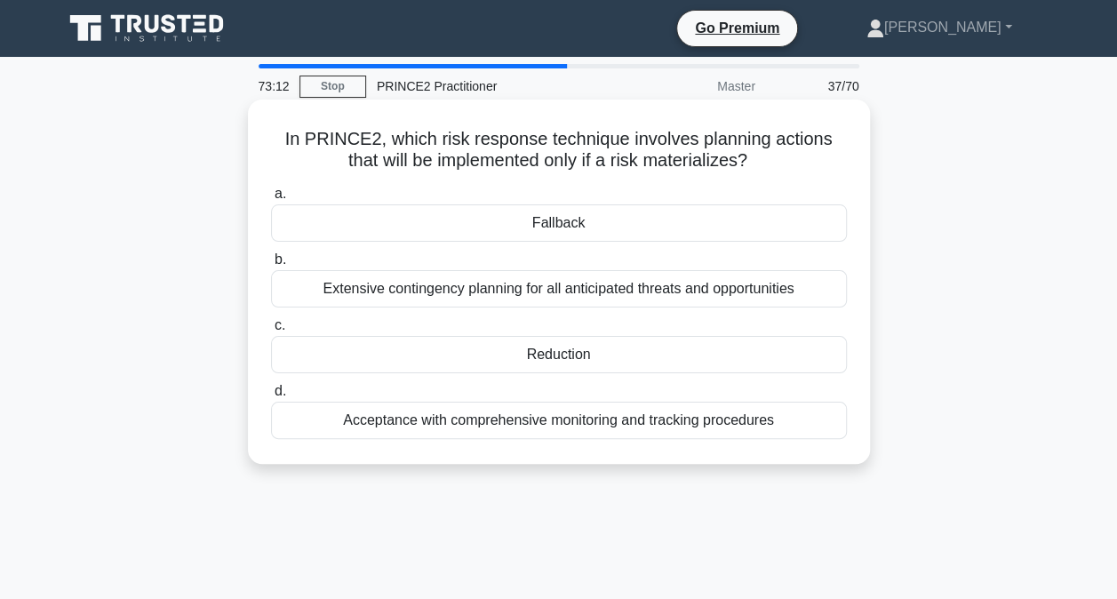
click at [658, 226] on div "Fallback" at bounding box center [559, 222] width 576 height 37
click at [271, 200] on input "a. Fallback" at bounding box center [271, 194] width 0 height 12
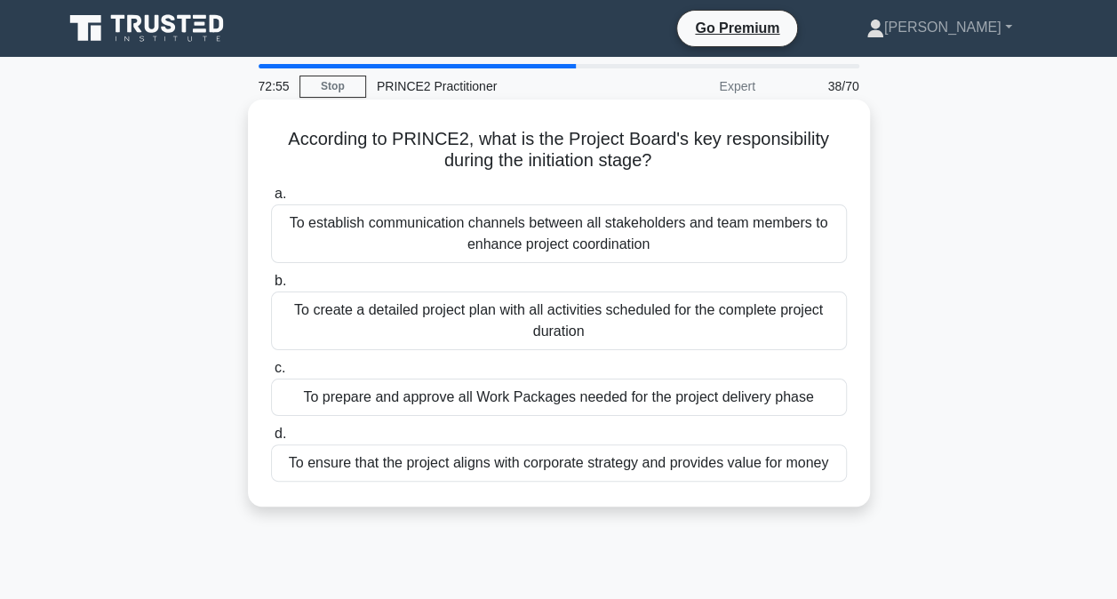
click at [719, 464] on div "To ensure that the project aligns with corporate strategy and provides value fo…" at bounding box center [559, 462] width 576 height 37
click at [271, 440] on input "d. To ensure that the project aligns with corporate strategy and provides value…" at bounding box center [271, 434] width 0 height 12
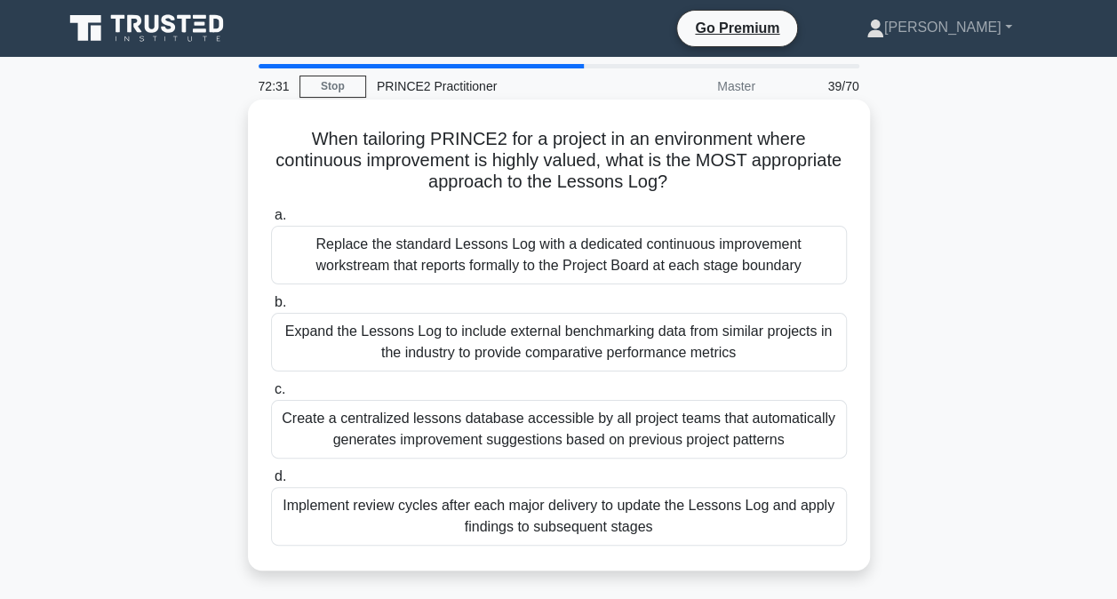
click at [689, 522] on div "Implement review cycles after each major delivery to update the Lessons Log and…" at bounding box center [559, 516] width 576 height 59
click at [271, 483] on input "d. Implement review cycles after each major delivery to update the Lessons Log …" at bounding box center [271, 477] width 0 height 12
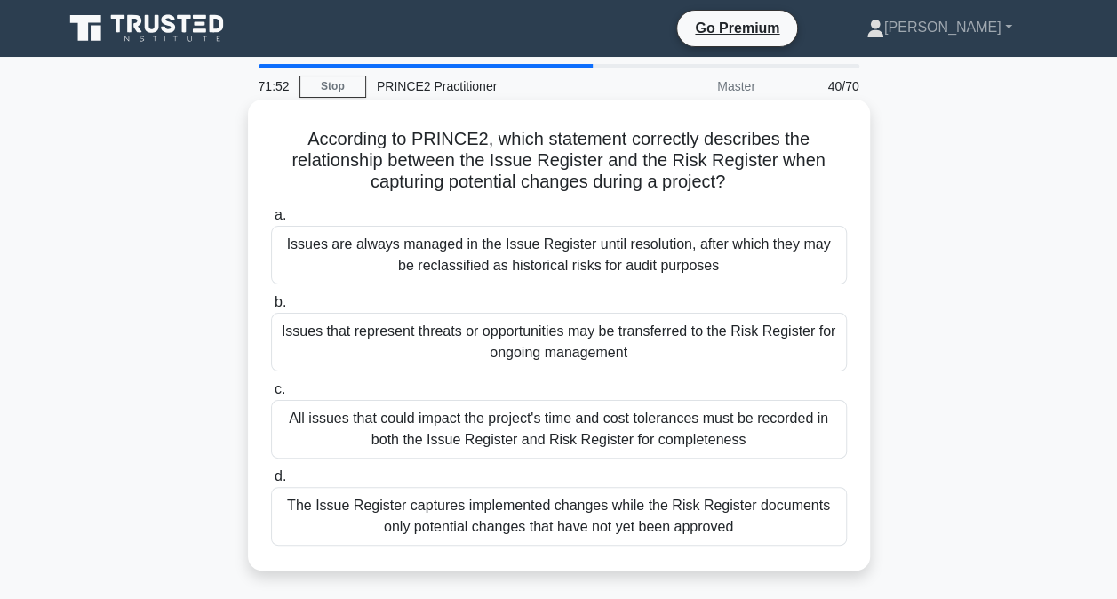
click at [770, 340] on div "Issues that represent threats or opportunities may be transferred to the Risk R…" at bounding box center [559, 342] width 576 height 59
click at [271, 308] on input "b. Issues that represent threats or opportunities may be transferred to the Ris…" at bounding box center [271, 303] width 0 height 12
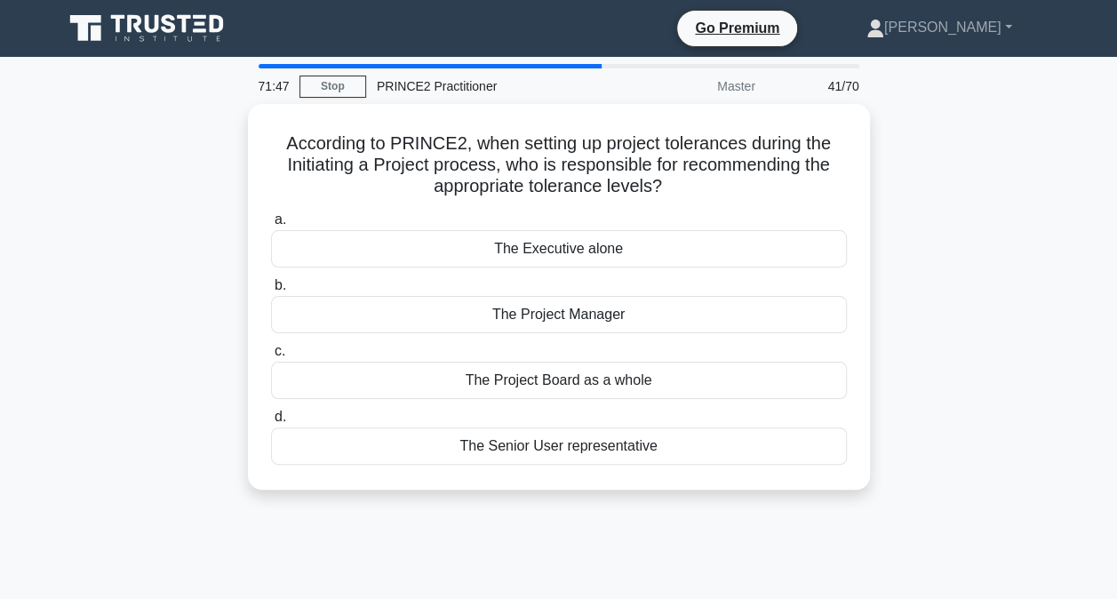
click at [944, 363] on div "According to PRINCE2, when setting up project tolerances during the Initiating …" at bounding box center [558, 307] width 1013 height 407
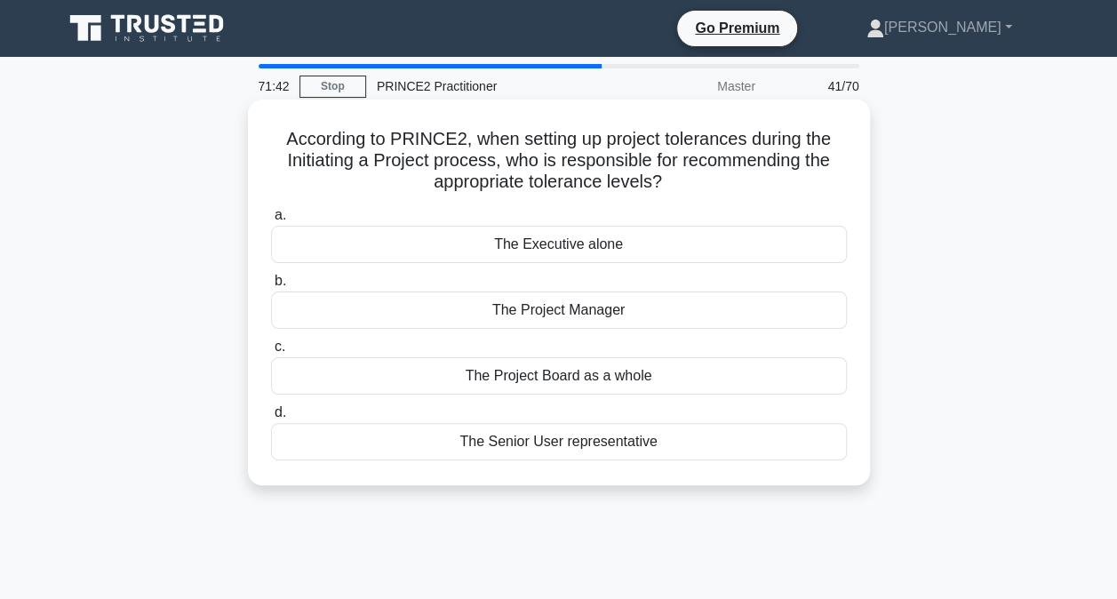
click at [670, 241] on div "The Executive alone" at bounding box center [559, 244] width 576 height 37
click at [271, 221] on input "a. The Executive alone" at bounding box center [271, 216] width 0 height 12
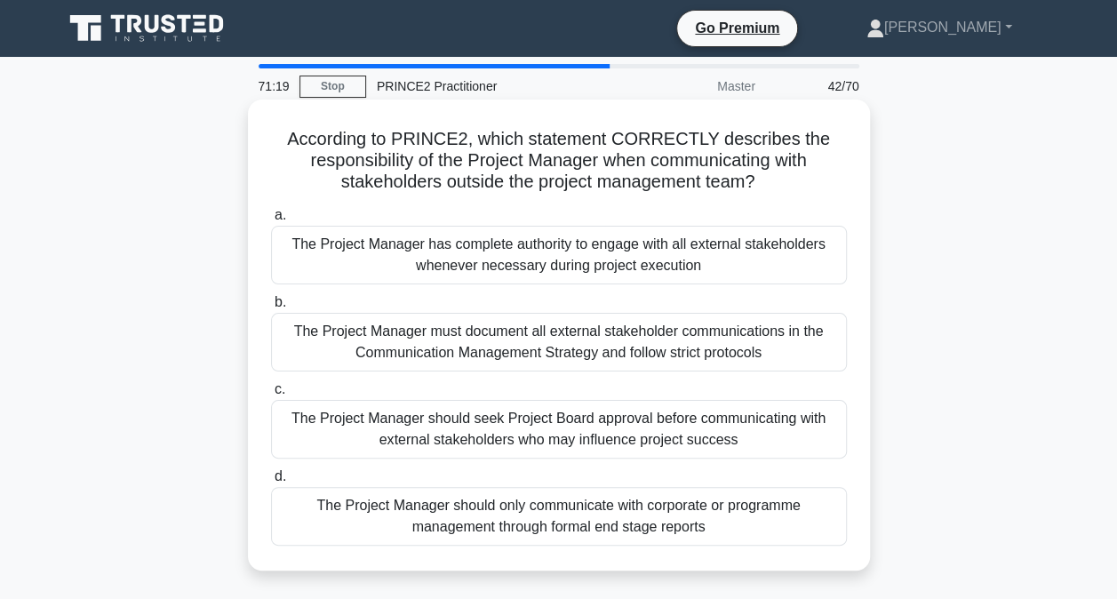
click at [772, 332] on div "The Project Manager must document all external stakeholder communications in th…" at bounding box center [559, 342] width 576 height 59
click at [271, 308] on input "b. The Project Manager must document all external stakeholder communications in…" at bounding box center [271, 303] width 0 height 12
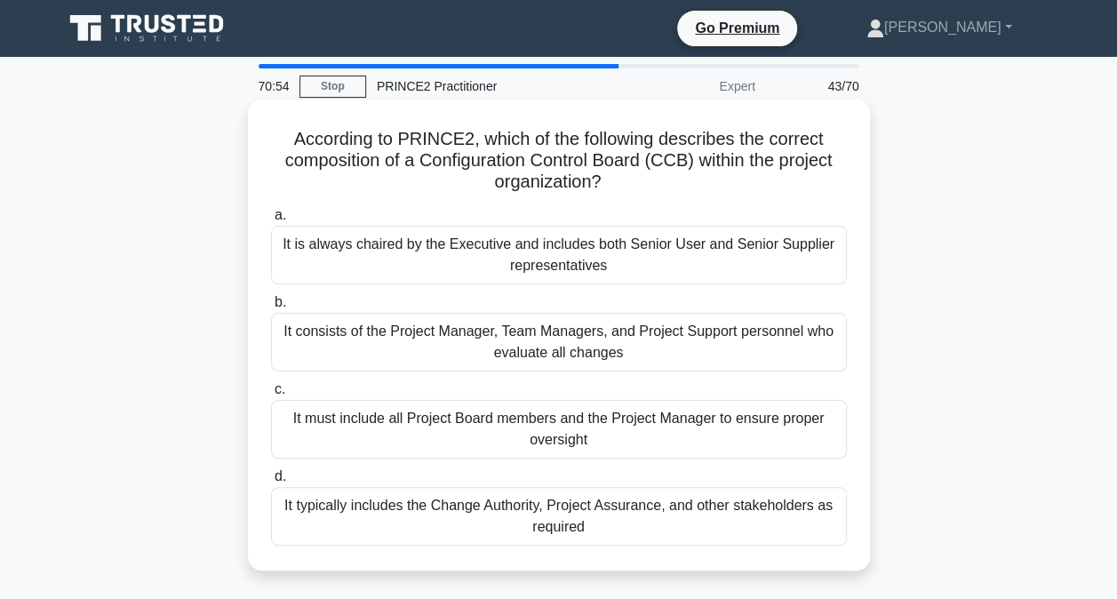
click at [745, 250] on div "It is always chaired by the Executive and includes both Senior User and Senior …" at bounding box center [559, 255] width 576 height 59
click at [271, 221] on input "a. It is always chaired by the Executive and includes both Senior User and Seni…" at bounding box center [271, 216] width 0 height 12
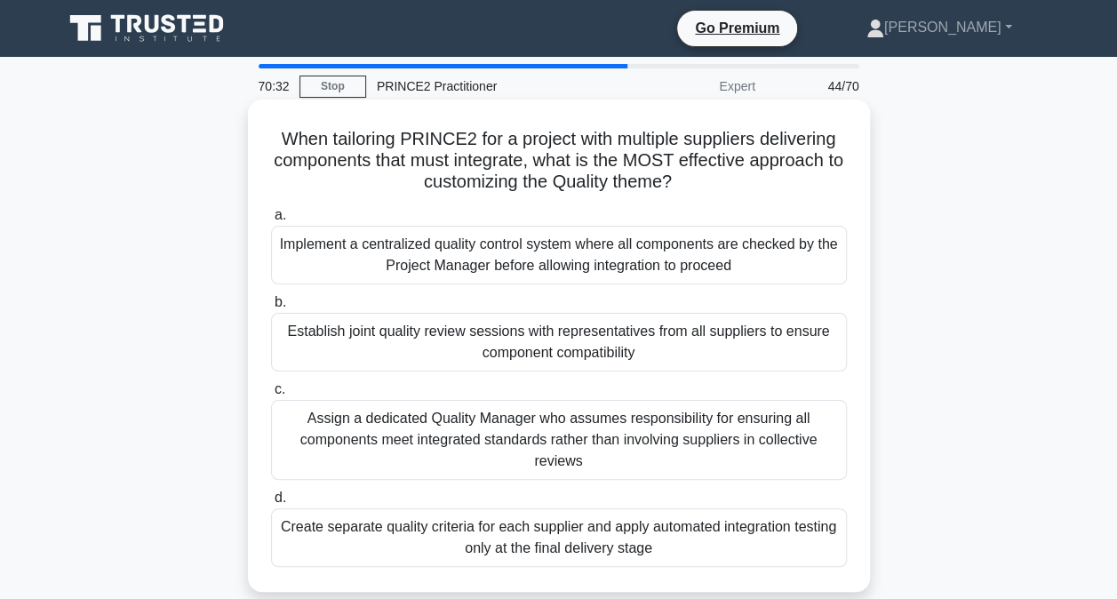
click at [725, 340] on div "Establish joint quality review sessions with representatives from all suppliers…" at bounding box center [559, 342] width 576 height 59
click at [271, 308] on input "b. Establish joint quality review sessions with representatives from all suppli…" at bounding box center [271, 303] width 0 height 12
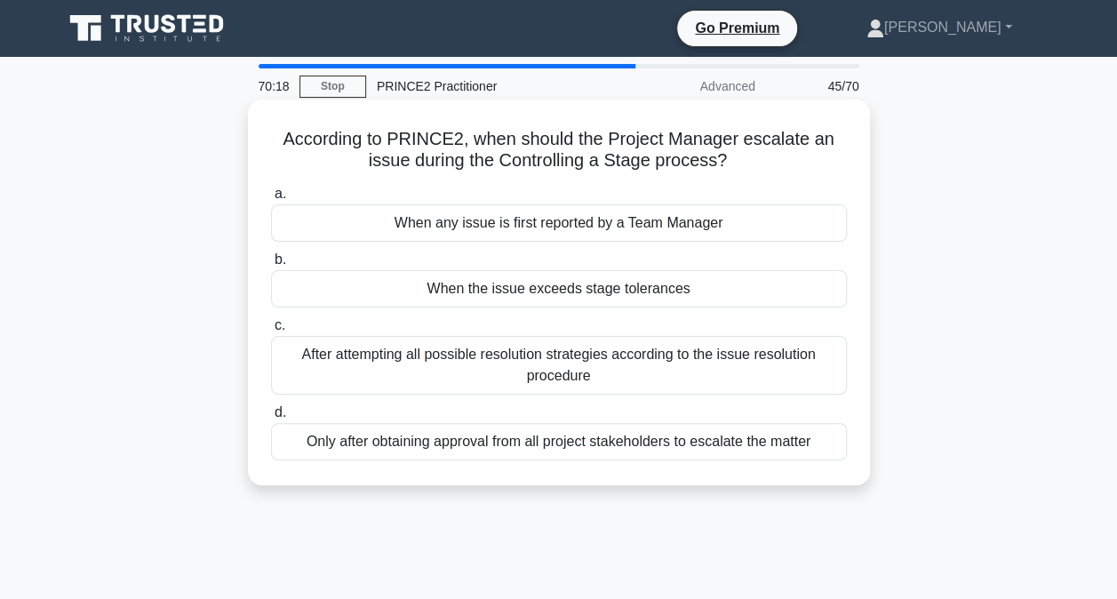
click at [710, 293] on div "When the issue exceeds stage tolerances" at bounding box center [559, 288] width 576 height 37
click at [271, 266] on input "b. When the issue exceeds stage tolerances" at bounding box center [271, 260] width 0 height 12
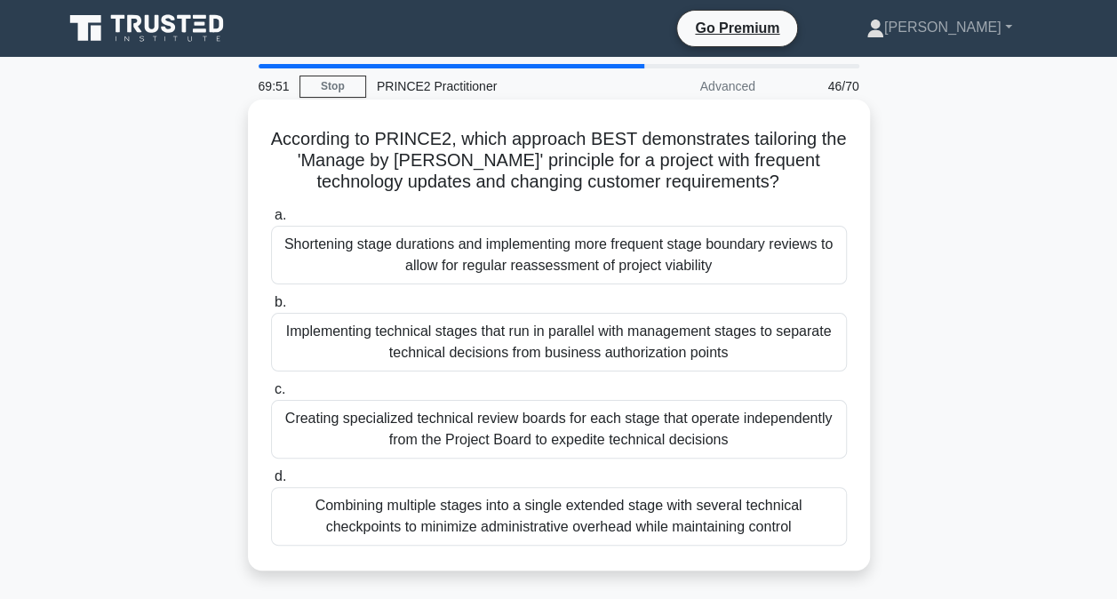
click at [762, 258] on div "Shortening stage durations and implementing more frequent stage boundary review…" at bounding box center [559, 255] width 576 height 59
click at [271, 221] on input "a. Shortening stage durations and implementing more frequent stage boundary rev…" at bounding box center [271, 216] width 0 height 12
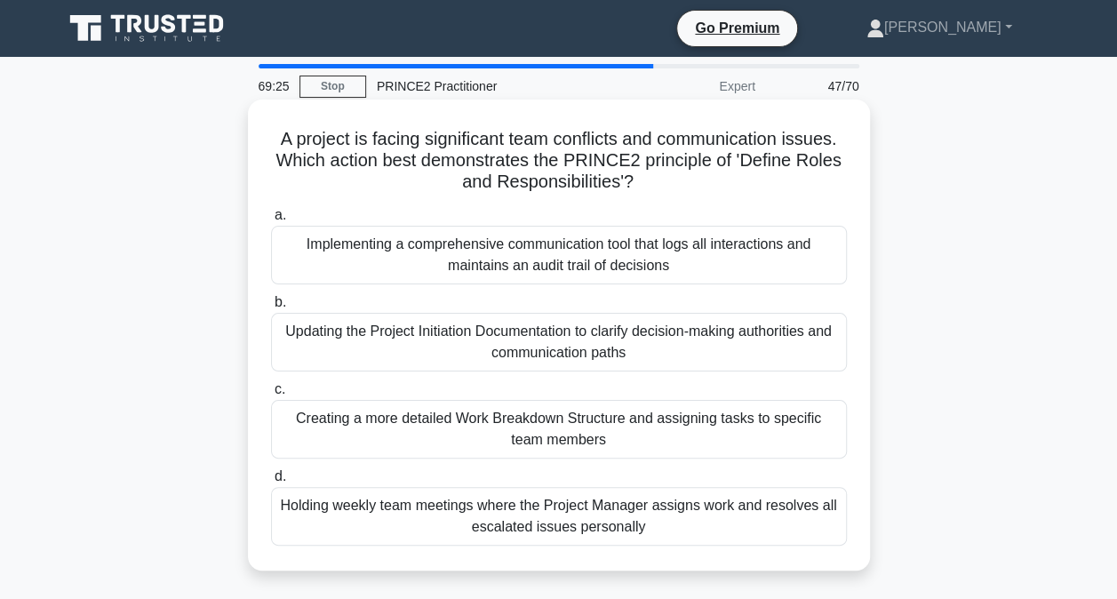
click at [763, 259] on div "Implementing a comprehensive communication tool that logs all interactions and …" at bounding box center [559, 255] width 576 height 59
click at [271, 221] on input "a. Implementing a comprehensive communication tool that logs all interactions a…" at bounding box center [271, 216] width 0 height 12
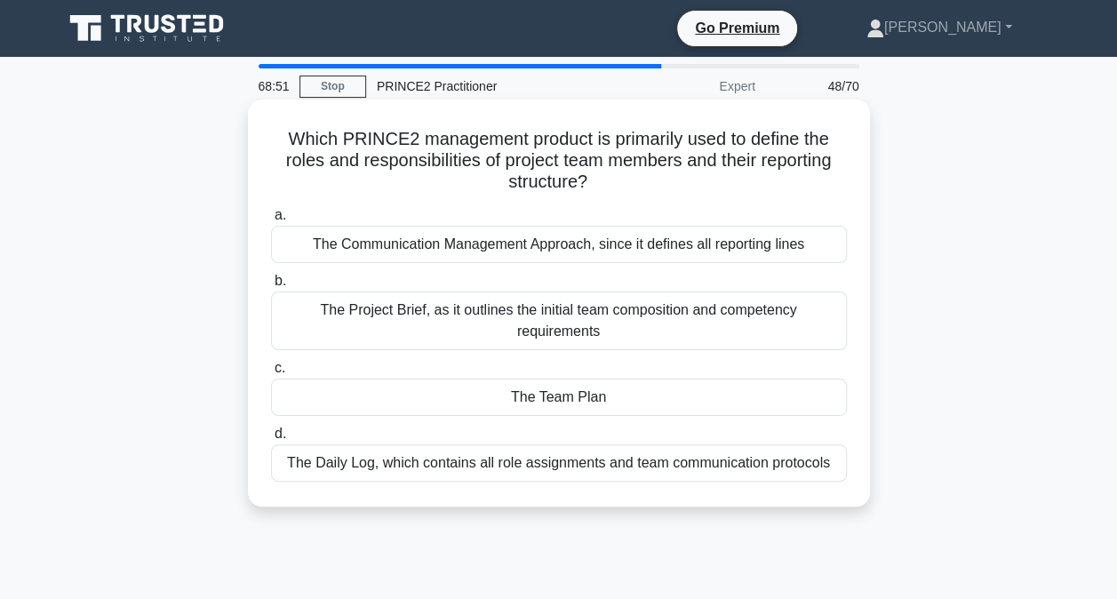
click at [733, 242] on div "The Communication Management Approach, since it defines all reporting lines" at bounding box center [559, 244] width 576 height 37
click at [271, 221] on input "a. The Communication Management Approach, since it defines all reporting lines" at bounding box center [271, 216] width 0 height 12
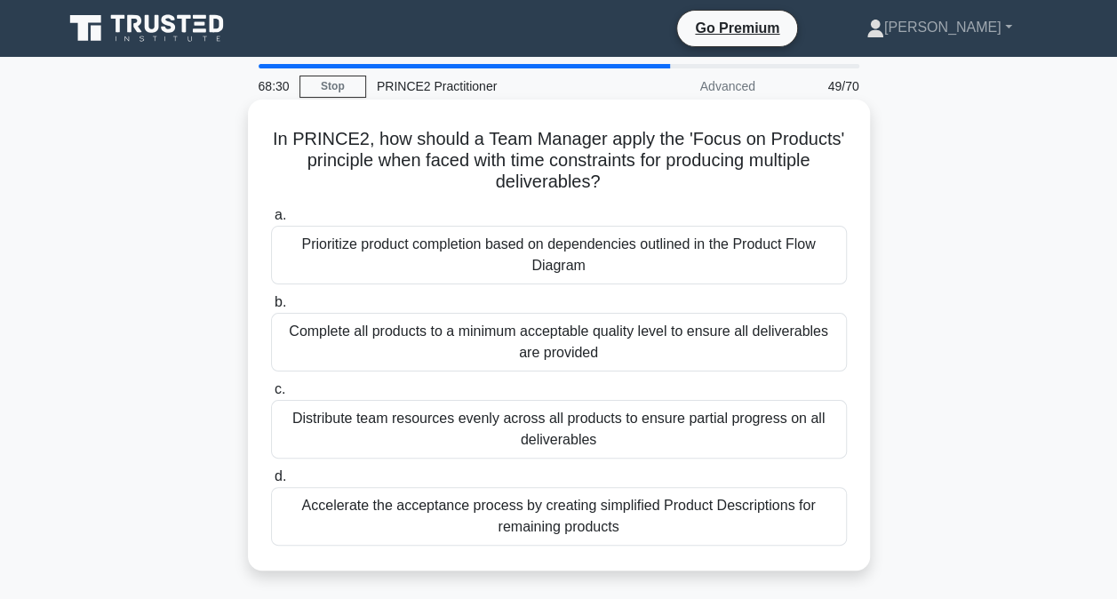
click at [745, 264] on div "Prioritize product completion based on dependencies outlined in the Product Flo…" at bounding box center [559, 255] width 576 height 59
click at [271, 221] on input "a. Prioritize product completion based on dependencies outlined in the Product …" at bounding box center [271, 216] width 0 height 12
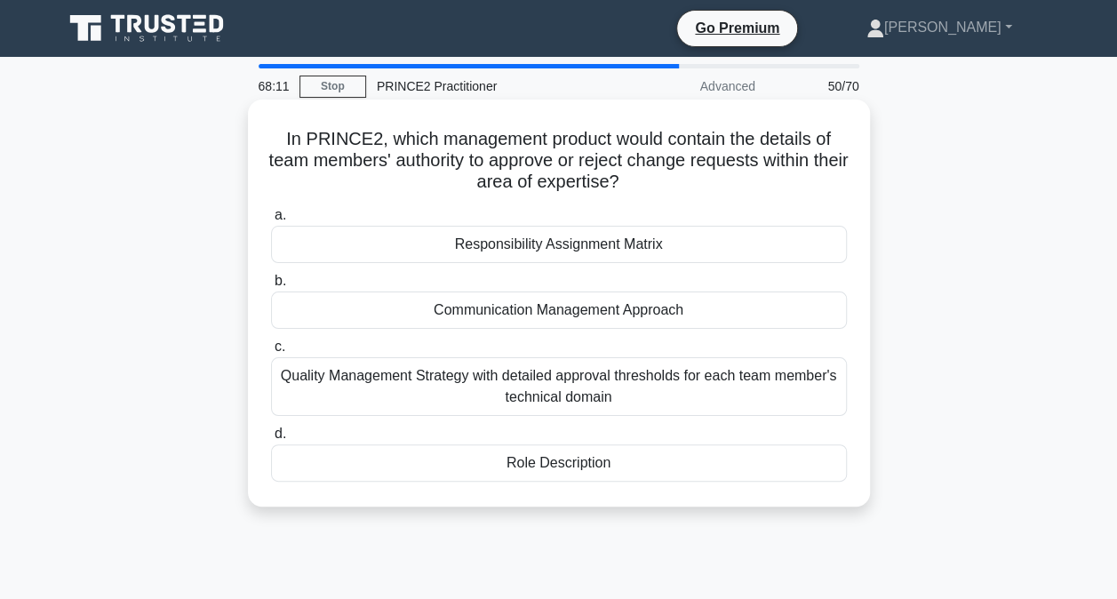
click at [623, 469] on div "Role Description" at bounding box center [559, 462] width 576 height 37
click at [271, 440] on input "d. Role Description" at bounding box center [271, 434] width 0 height 12
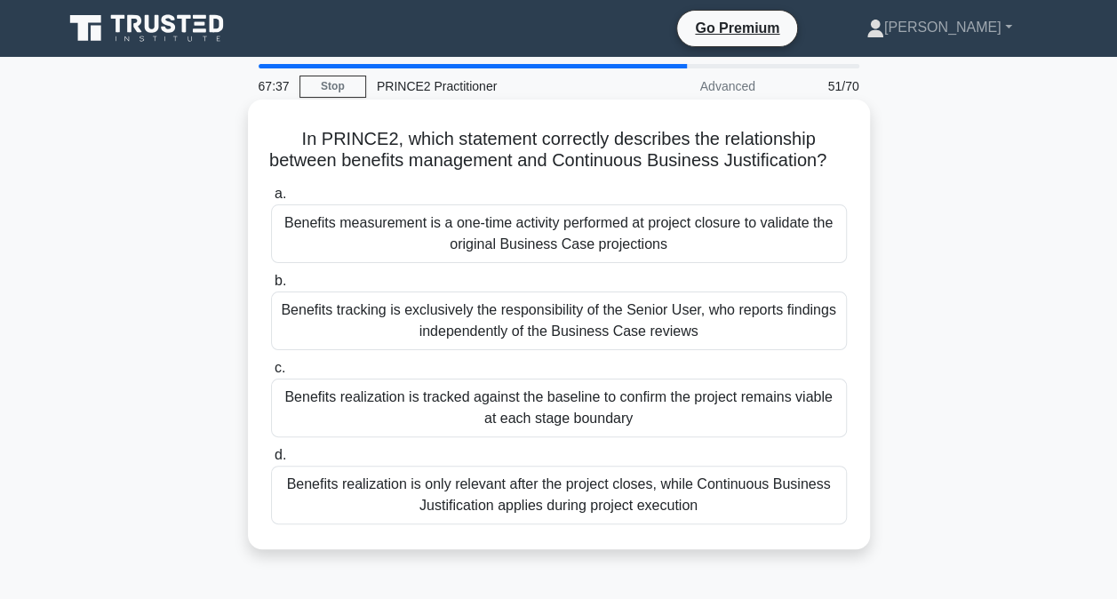
click at [803, 428] on div "Benefits realization is tracked against the baseline to confirm the project rem…" at bounding box center [559, 408] width 576 height 59
click at [271, 374] on input "c. Benefits realization is tracked against the baseline to confirm the project …" at bounding box center [271, 369] width 0 height 12
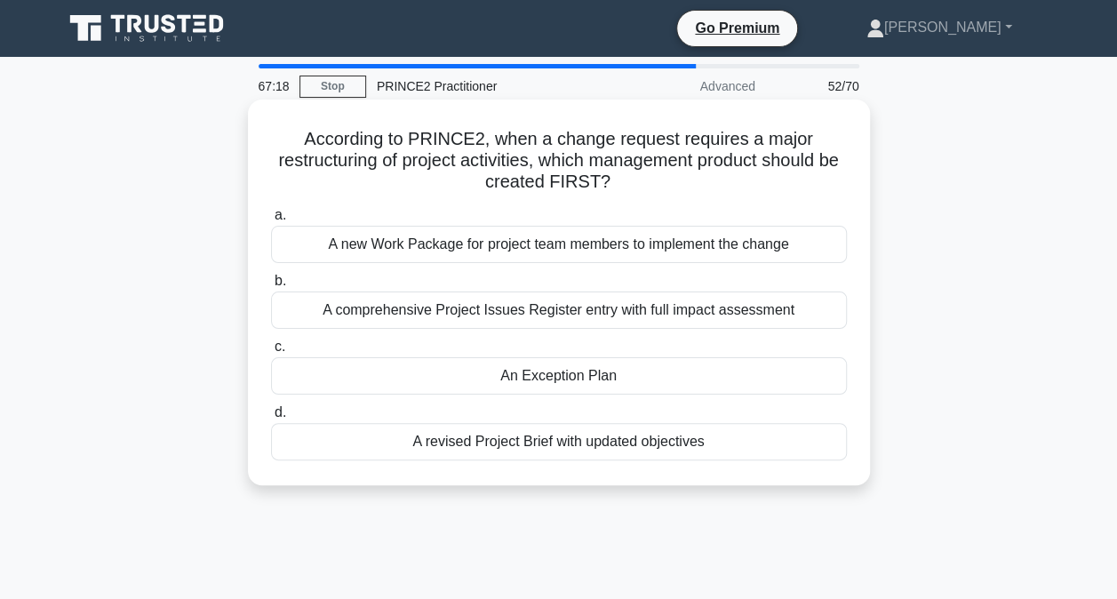
click at [653, 377] on div "An Exception Plan" at bounding box center [559, 375] width 576 height 37
click at [271, 353] on input "c. An Exception Plan" at bounding box center [271, 347] width 0 height 12
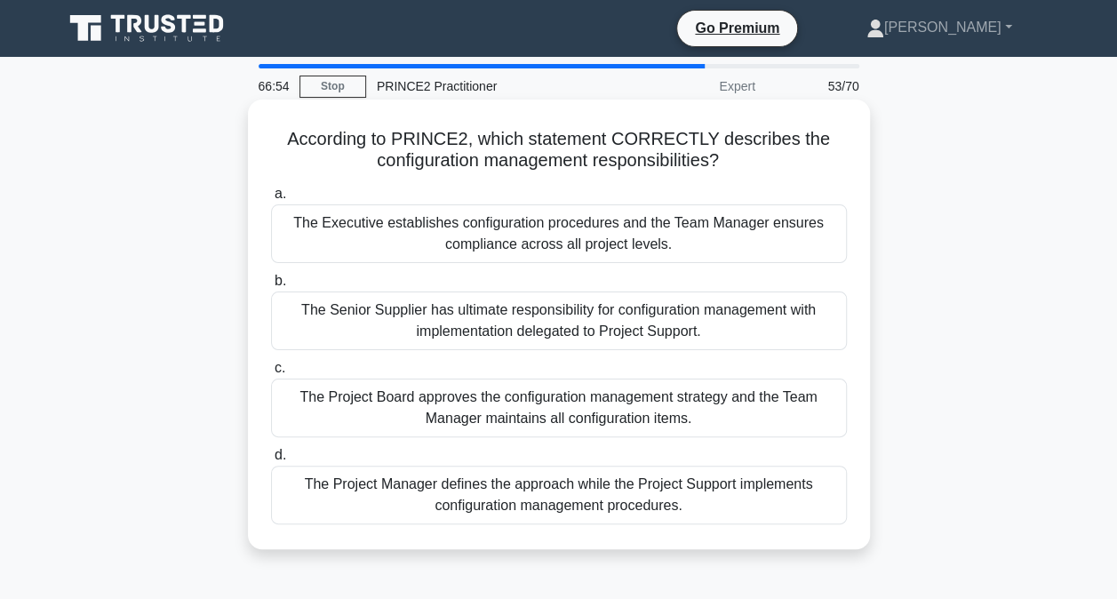
click at [717, 412] on div "The Project Board approves the configuration management strategy and the Team M…" at bounding box center [559, 408] width 576 height 59
click at [271, 374] on input "c. The Project Board approves the configuration management strategy and the Tea…" at bounding box center [271, 369] width 0 height 12
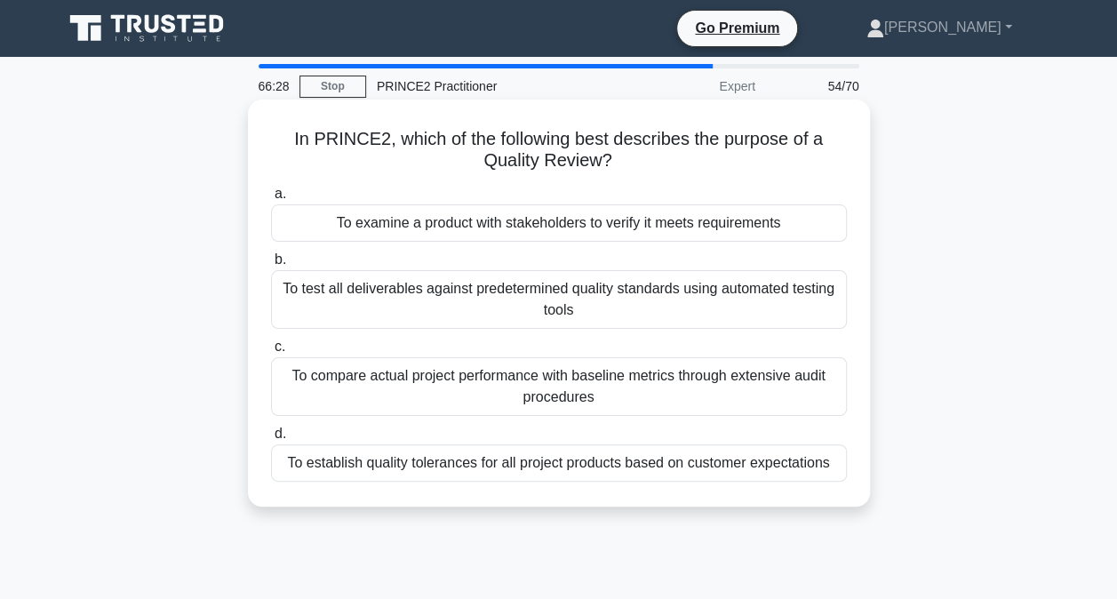
click at [698, 224] on div "To examine a product with stakeholders to verify it meets requirements" at bounding box center [559, 222] width 576 height 37
click at [271, 200] on input "a. To examine a product with stakeholders to verify it meets requirements" at bounding box center [271, 194] width 0 height 12
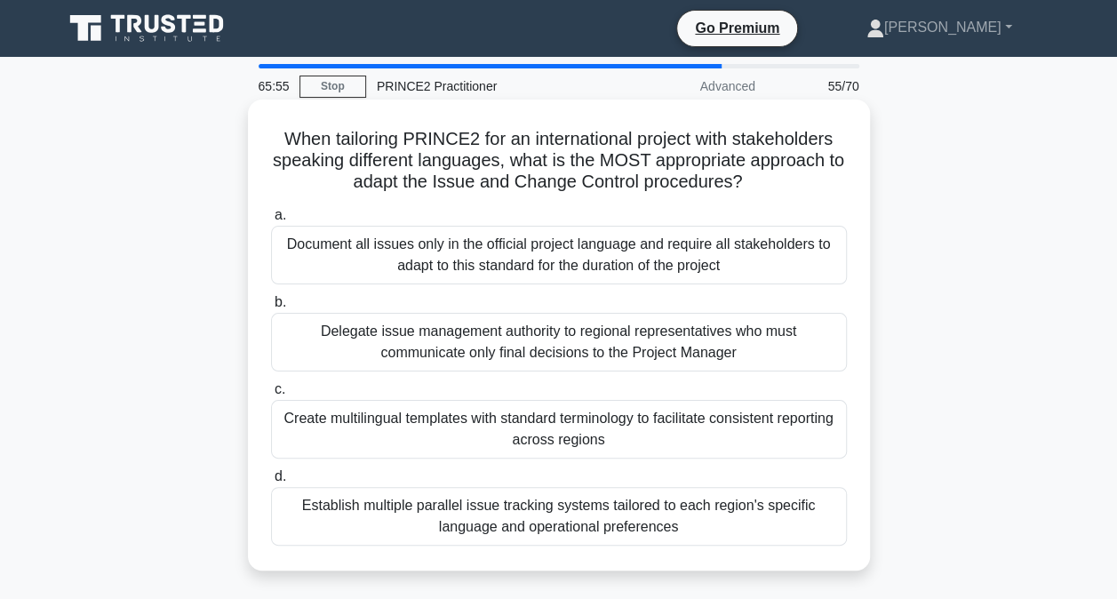
click at [763, 344] on div "Delegate issue management authority to regional representatives who must commun…" at bounding box center [559, 342] width 576 height 59
click at [271, 308] on input "b. Delegate issue management authority to regional representatives who must com…" at bounding box center [271, 303] width 0 height 12
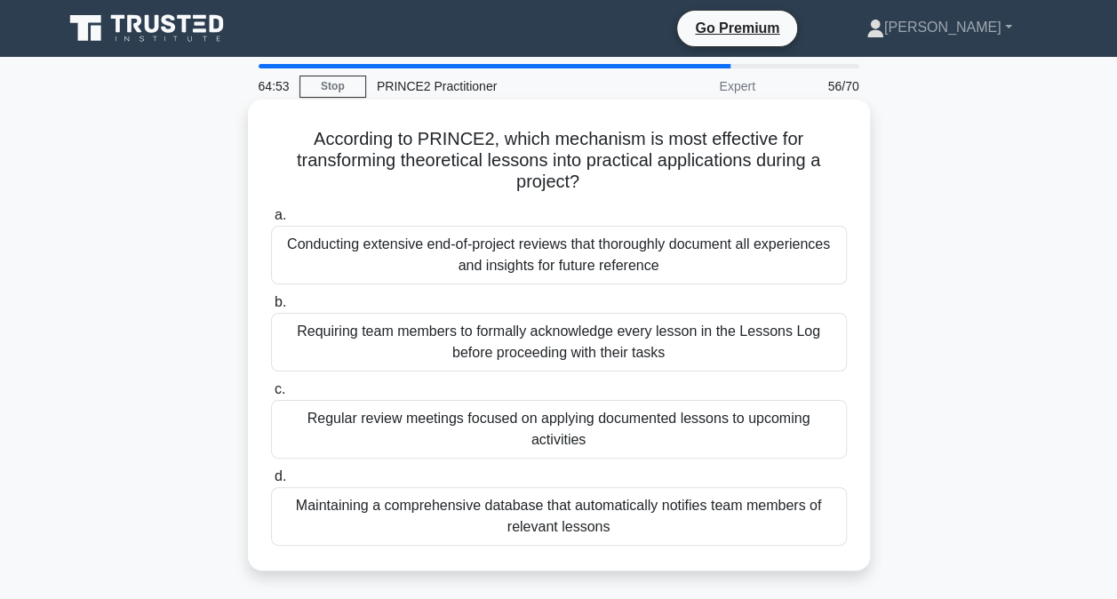
click at [720, 263] on div "Conducting extensive end-of-project reviews that thoroughly document all experi…" at bounding box center [559, 255] width 576 height 59
click at [271, 221] on input "a. Conducting extensive end-of-project reviews that thoroughly document all exp…" at bounding box center [271, 216] width 0 height 12
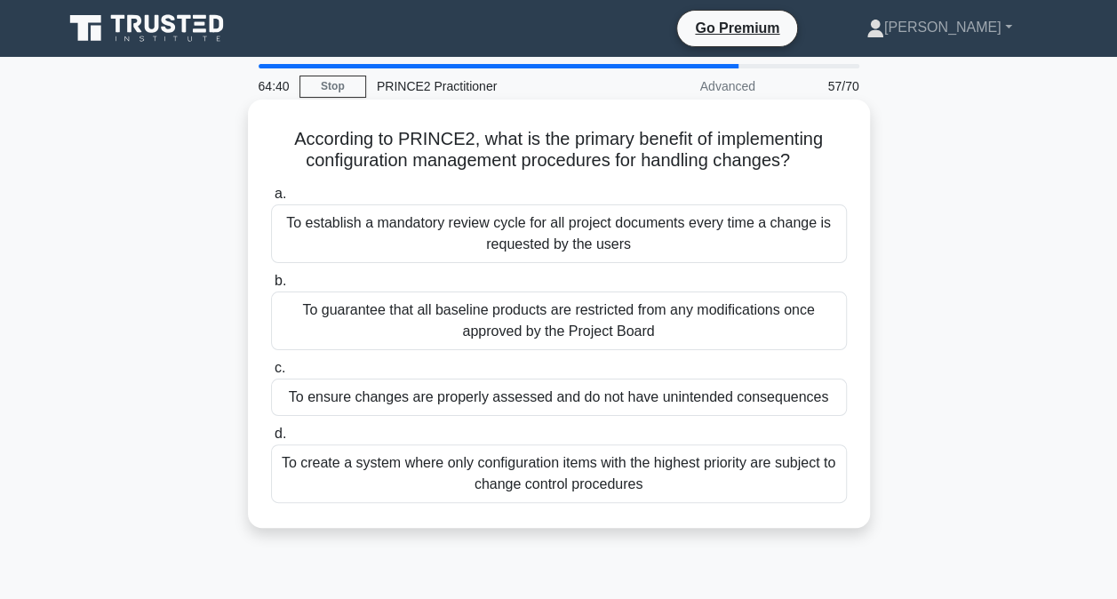
click at [733, 318] on div "To guarantee that all baseline products are restricted from any modifications o…" at bounding box center [559, 321] width 576 height 59
click at [271, 287] on input "b. To guarantee that all baseline products are restricted from any modification…" at bounding box center [271, 282] width 0 height 12
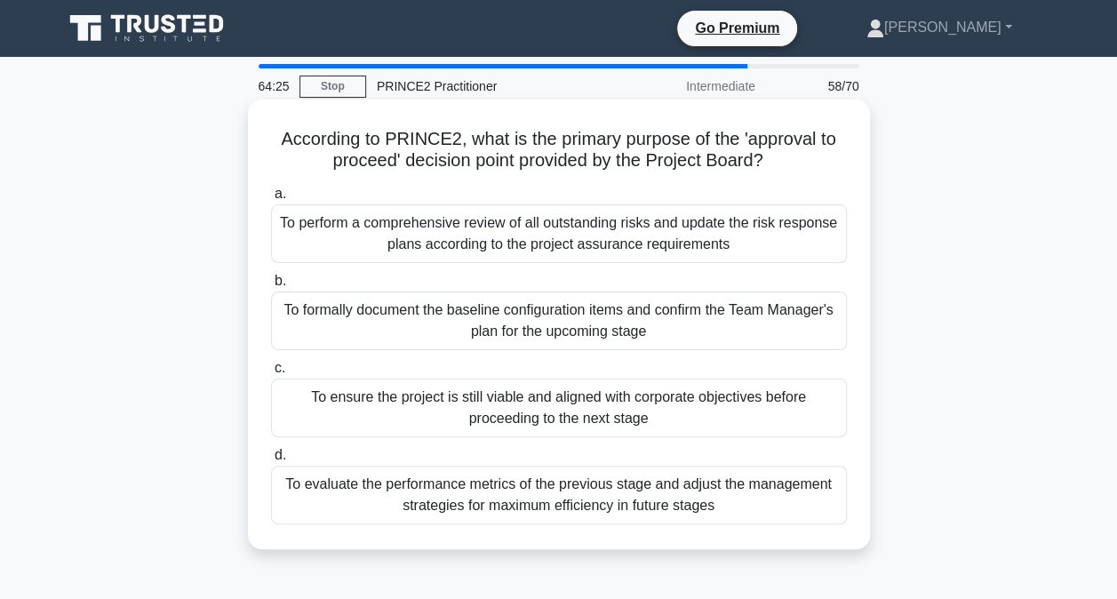
click at [644, 406] on div "To ensure the project is still viable and aligned with corporate objectives bef…" at bounding box center [559, 408] width 576 height 59
click at [271, 374] on input "c. To ensure the project is still viable and aligned with corporate objectives …" at bounding box center [271, 369] width 0 height 12
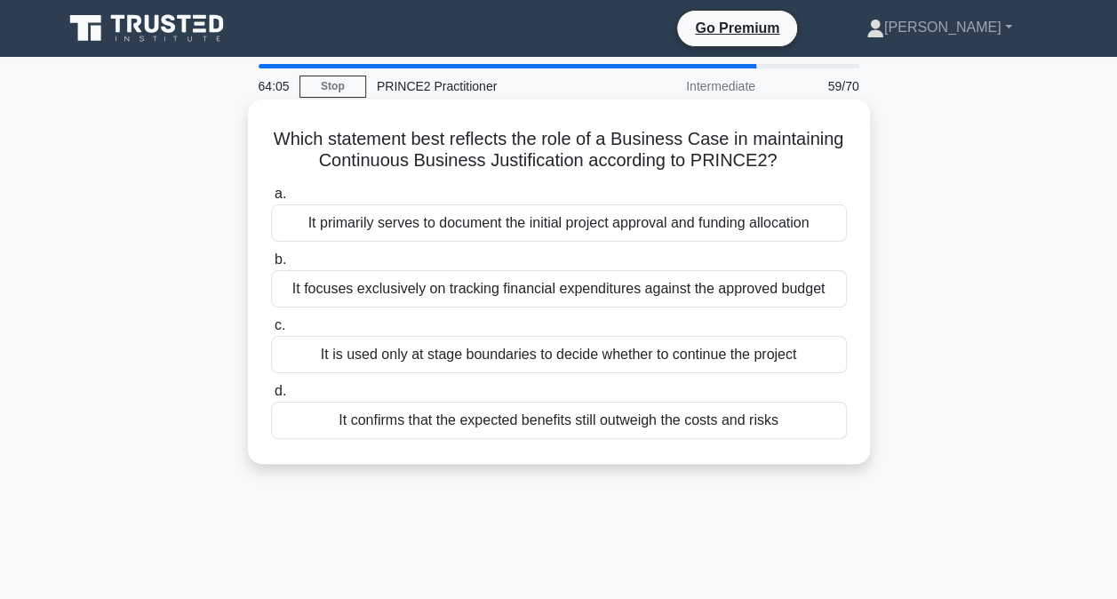
click at [586, 418] on div "It confirms that the expected benefits still outweigh the costs and risks" at bounding box center [559, 420] width 576 height 37
click at [271, 397] on input "d. It confirms that the expected benefits still outweigh the costs and risks" at bounding box center [271, 392] width 0 height 12
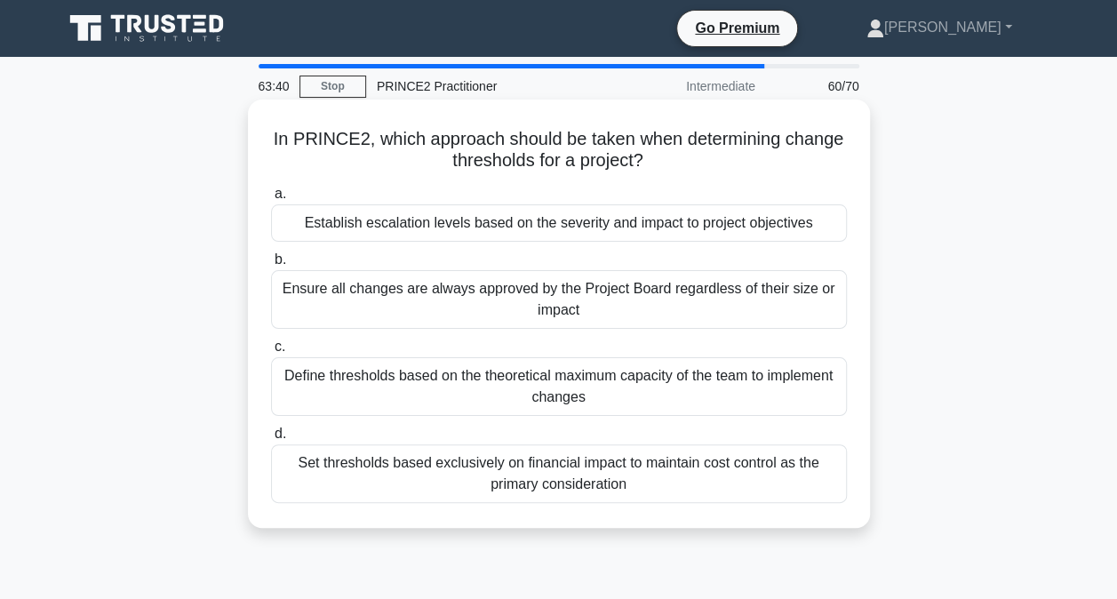
click at [709, 227] on div "Establish escalation levels based on the severity and impact to project objecti…" at bounding box center [559, 222] width 576 height 37
click at [271, 200] on input "a. Establish escalation levels based on the severity and impact to project obje…" at bounding box center [271, 194] width 0 height 12
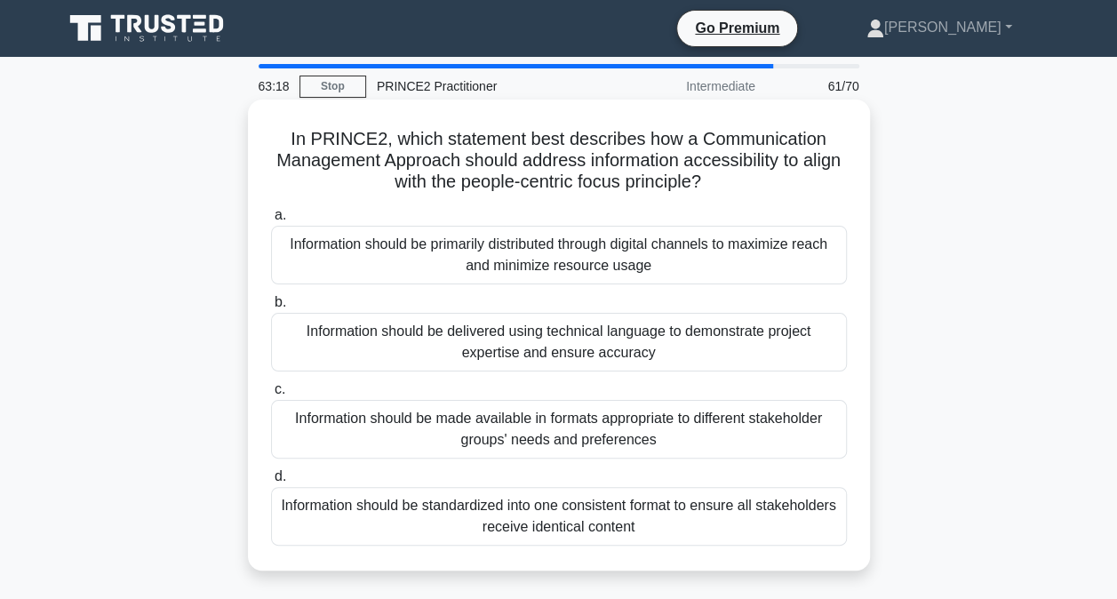
click at [715, 524] on div "Information should be standardized into one consistent format to ensure all sta…" at bounding box center [559, 516] width 576 height 59
click at [271, 483] on input "d. Information should be standardized into one consistent format to ensure all …" at bounding box center [271, 477] width 0 height 12
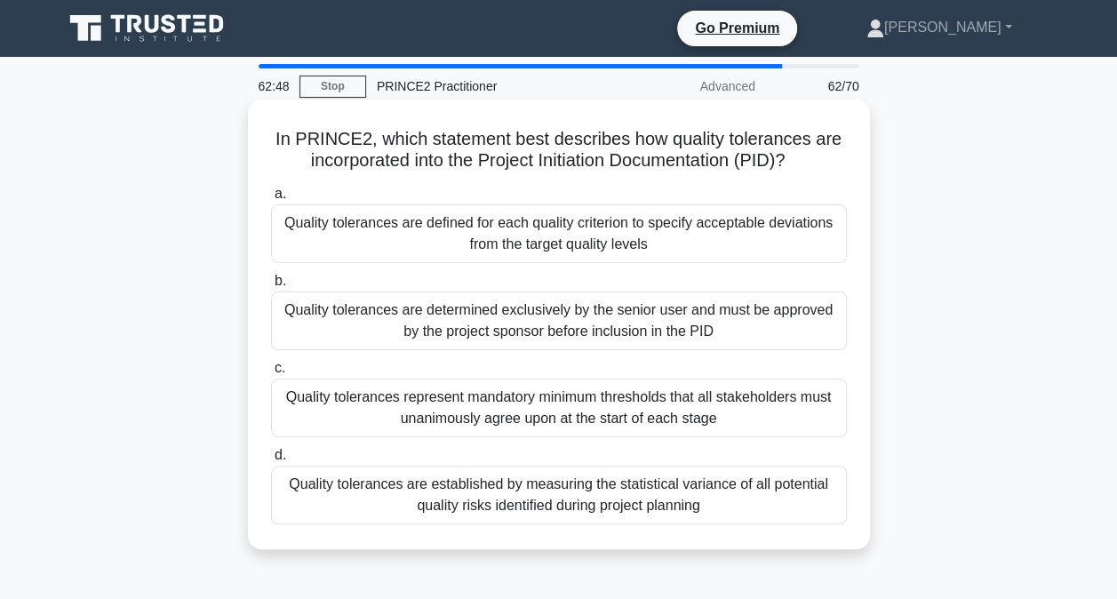
click at [724, 244] on div "Quality tolerances are defined for each quality criterion to specify acceptable…" at bounding box center [559, 233] width 576 height 59
click at [271, 200] on input "a. Quality tolerances are defined for each quality criterion to specify accepta…" at bounding box center [271, 194] width 0 height 12
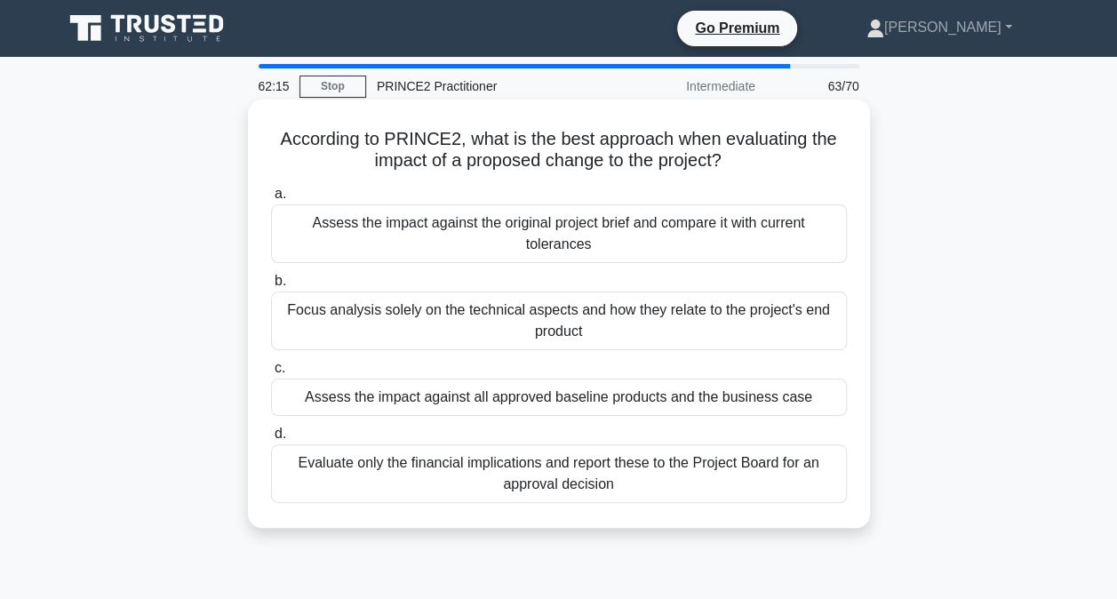
click at [800, 401] on div "Assess the impact against all approved baseline products and the business case" at bounding box center [559, 397] width 576 height 37
click at [271, 374] on input "c. Assess the impact against all approved baseline products and the business ca…" at bounding box center [271, 369] width 0 height 12
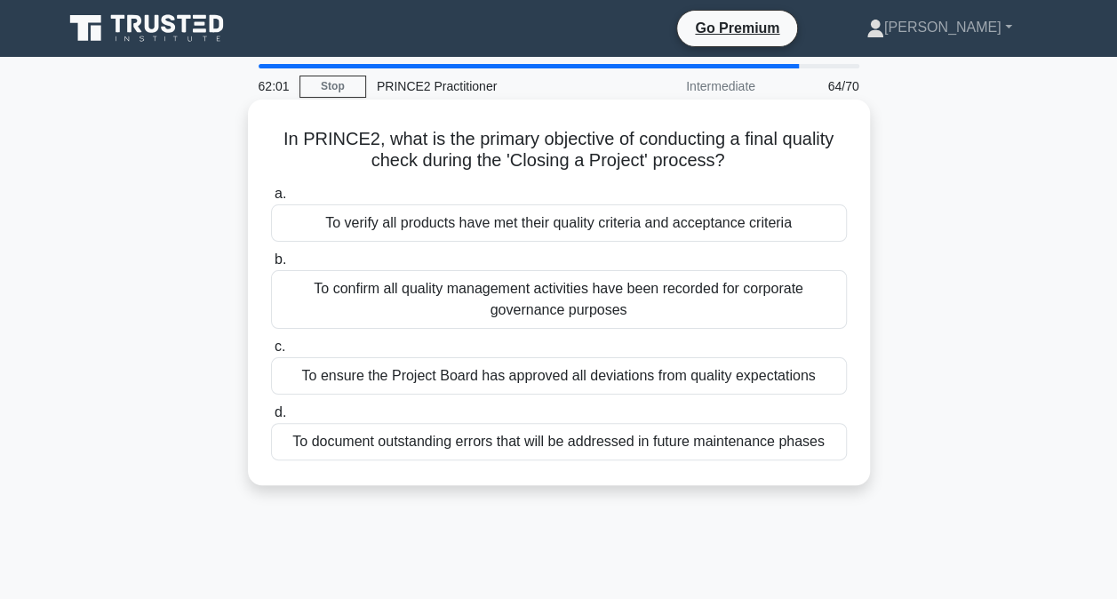
click at [782, 228] on div "To verify all products have met their quality criteria and acceptance criteria" at bounding box center [559, 222] width 576 height 37
click at [271, 200] on input "a. To verify all products have met their quality criteria and acceptance criter…" at bounding box center [271, 194] width 0 height 12
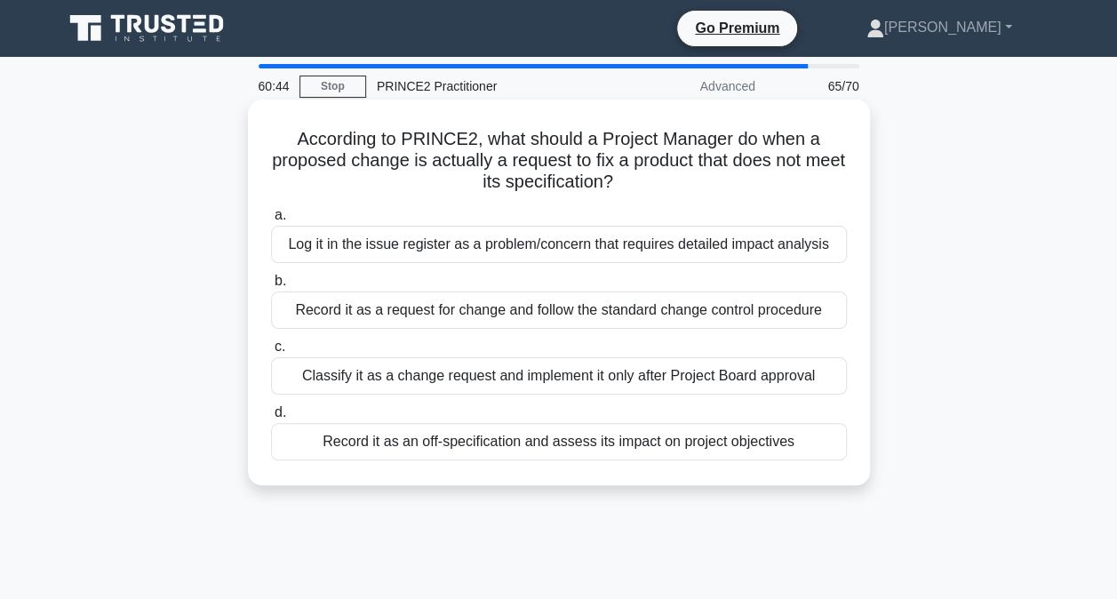
click at [638, 450] on div "Record it as an off-specification and assess its impact on project objectives" at bounding box center [559, 441] width 576 height 37
click at [271, 419] on input "d. Record it as an off-specification and assess its impact on project objectives" at bounding box center [271, 413] width 0 height 12
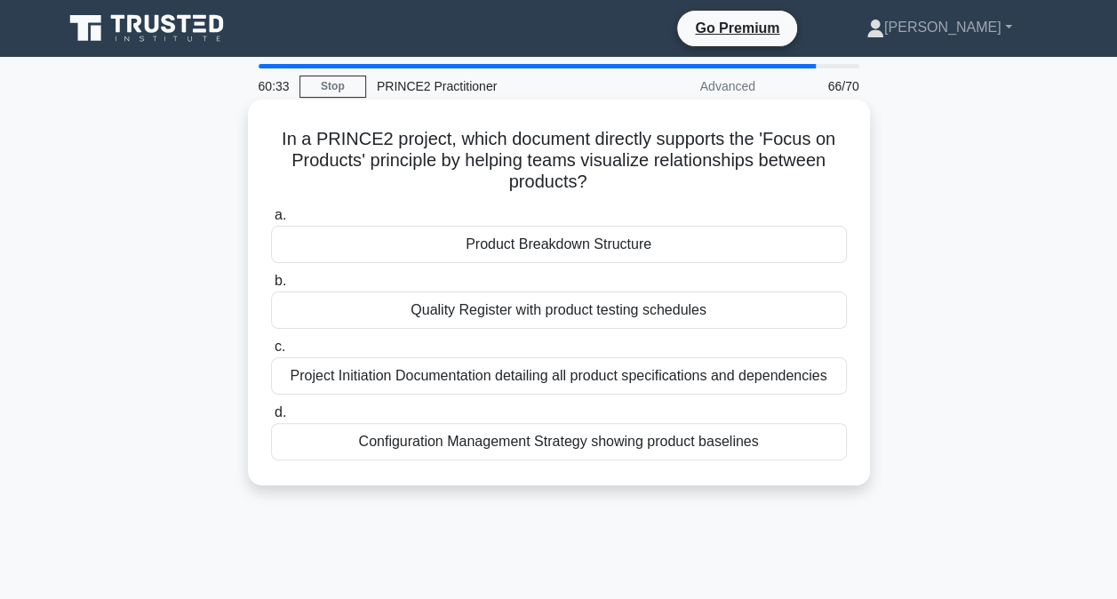
click at [631, 236] on div "Product Breakdown Structure" at bounding box center [559, 244] width 576 height 37
click at [271, 221] on input "a. Product Breakdown Structure" at bounding box center [271, 216] width 0 height 12
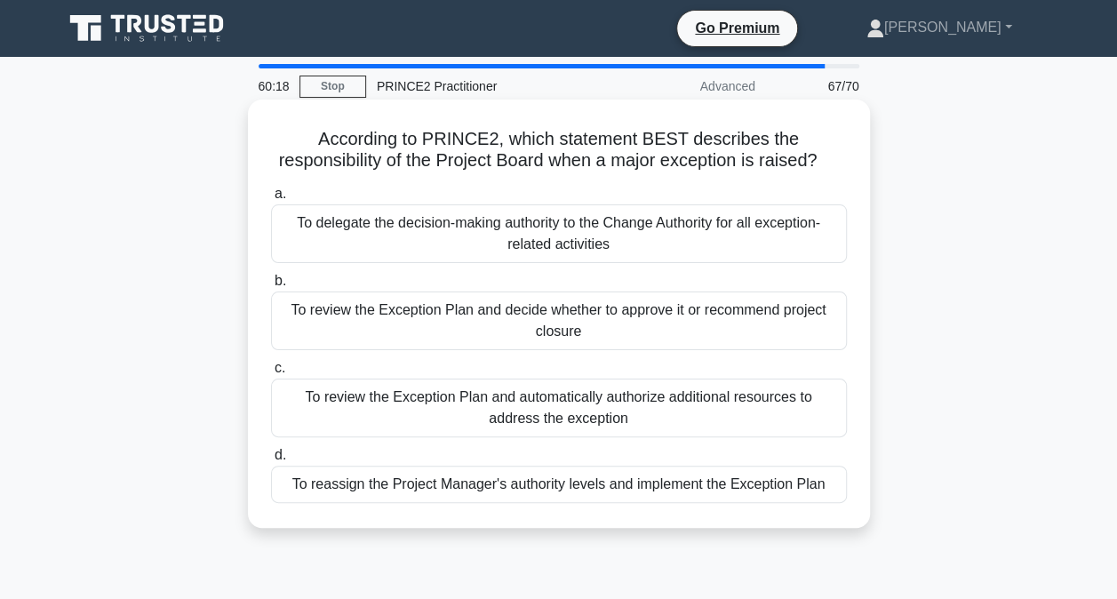
click at [762, 325] on div "To review the Exception Plan and decide whether to approve it or recommend proj…" at bounding box center [559, 321] width 576 height 59
click at [271, 287] on input "b. To review the Exception Plan and decide whether to approve it or recommend p…" at bounding box center [271, 282] width 0 height 12
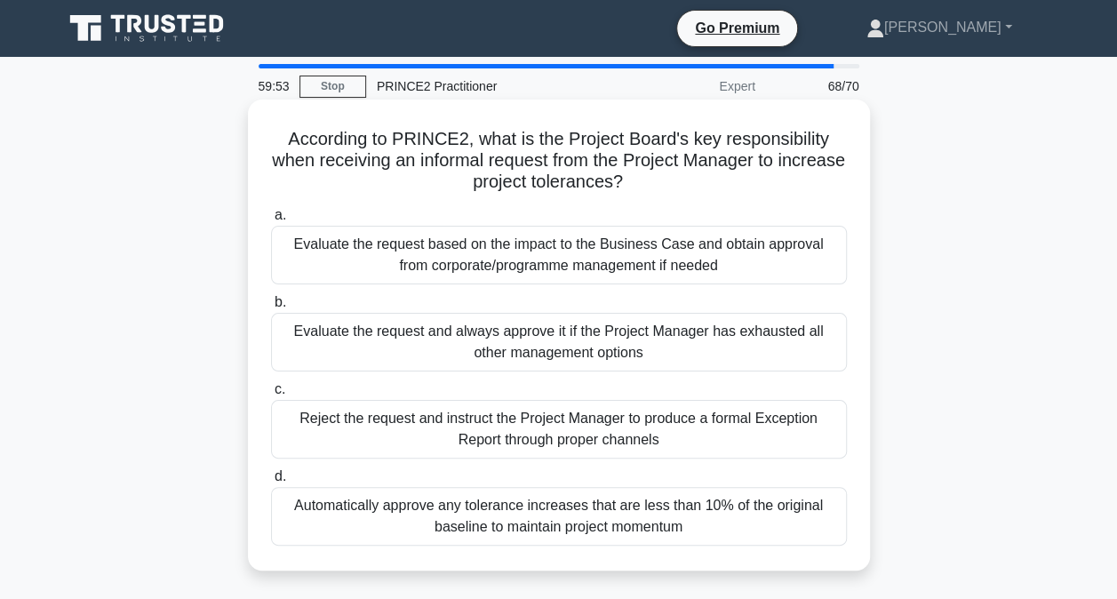
click at [711, 260] on div "Evaluate the request based on the impact to the Business Case and obtain approv…" at bounding box center [559, 255] width 576 height 59
click at [271, 221] on input "a. Evaluate the request based on the impact to the Business Case and obtain app…" at bounding box center [271, 216] width 0 height 12
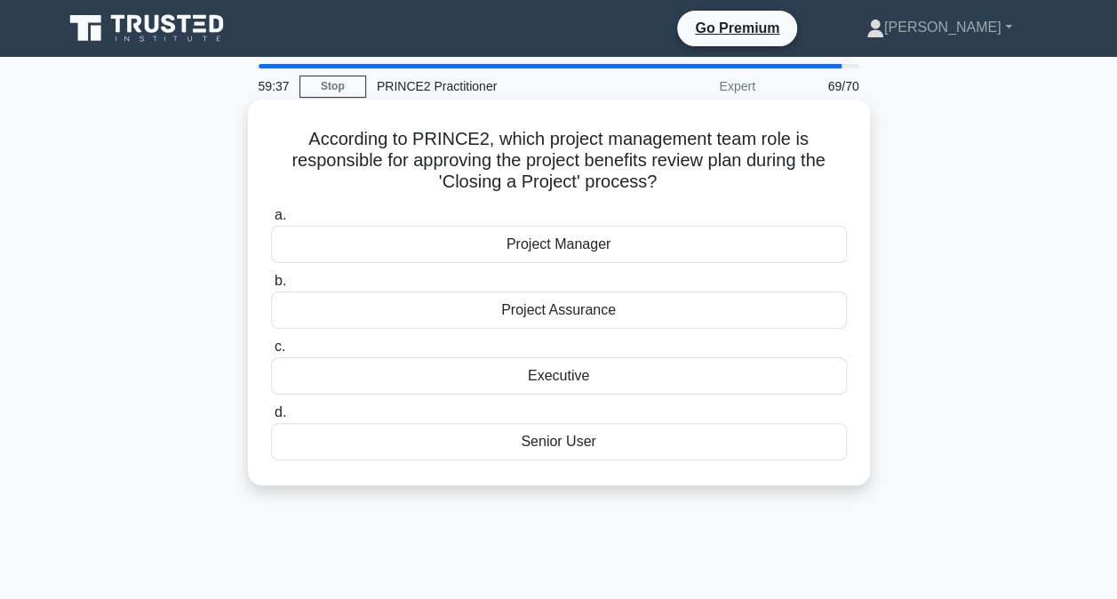
click at [622, 443] on div "Senior User" at bounding box center [559, 441] width 576 height 37
click at [271, 419] on input "d. Senior User" at bounding box center [271, 413] width 0 height 12
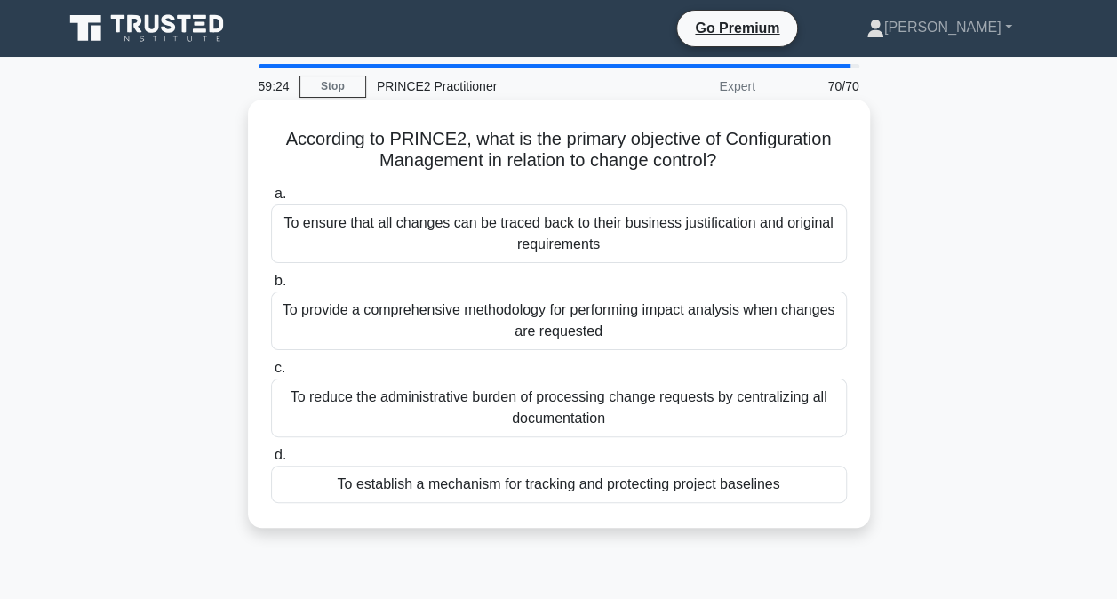
click at [752, 489] on div "To establish a mechanism for tracking and protecting project baselines" at bounding box center [559, 484] width 576 height 37
click at [271, 461] on input "d. To establish a mechanism for tracking and protecting project baselines" at bounding box center [271, 456] width 0 height 12
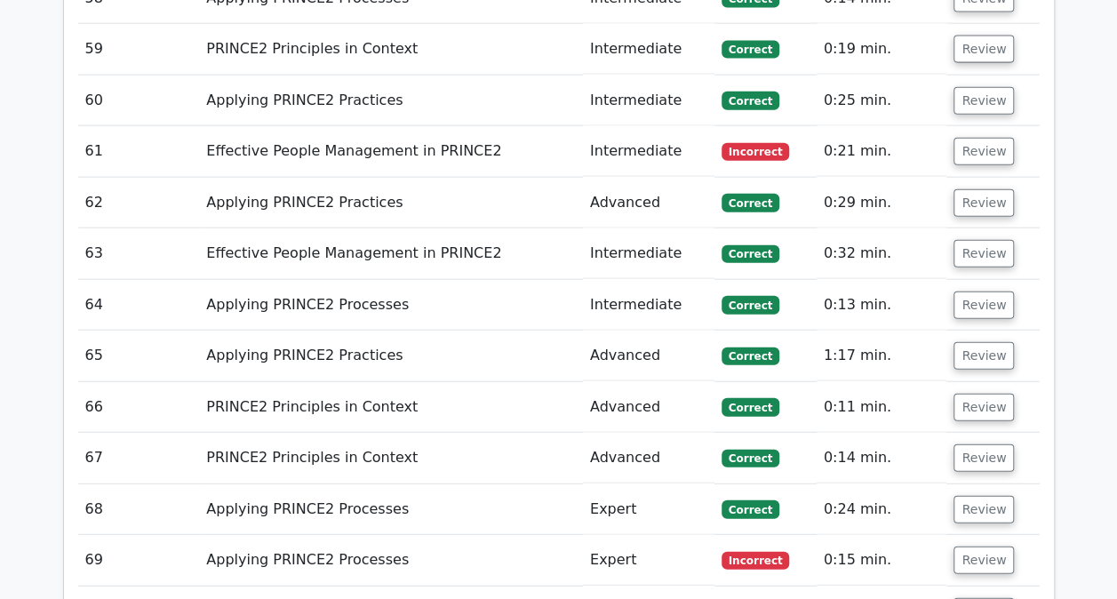
scroll to position [5377, 0]
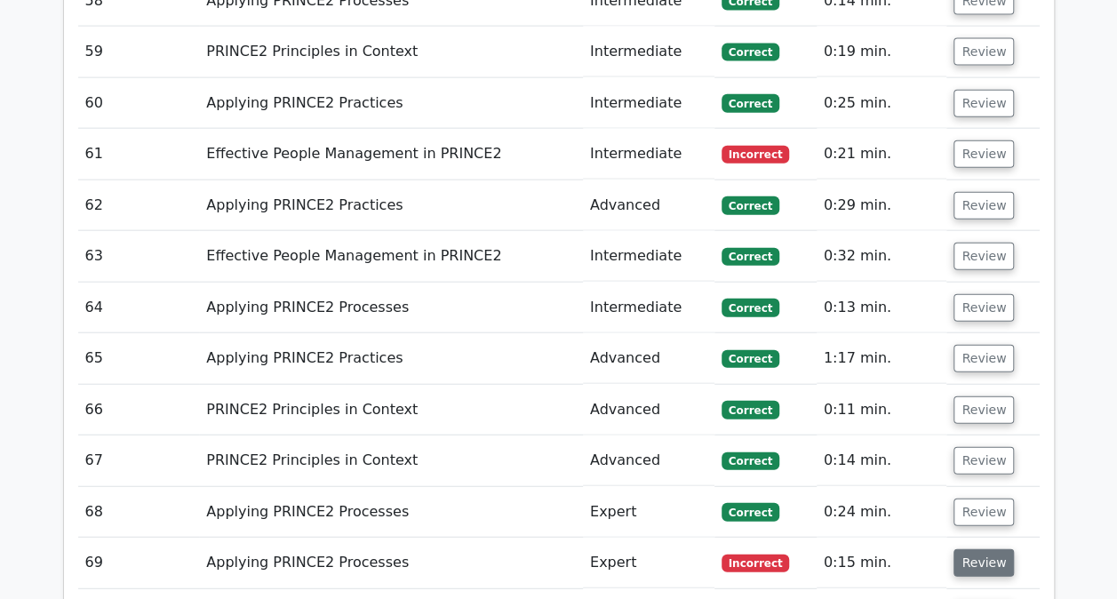
click at [982, 549] on button "Review" at bounding box center [984, 563] width 60 height 28
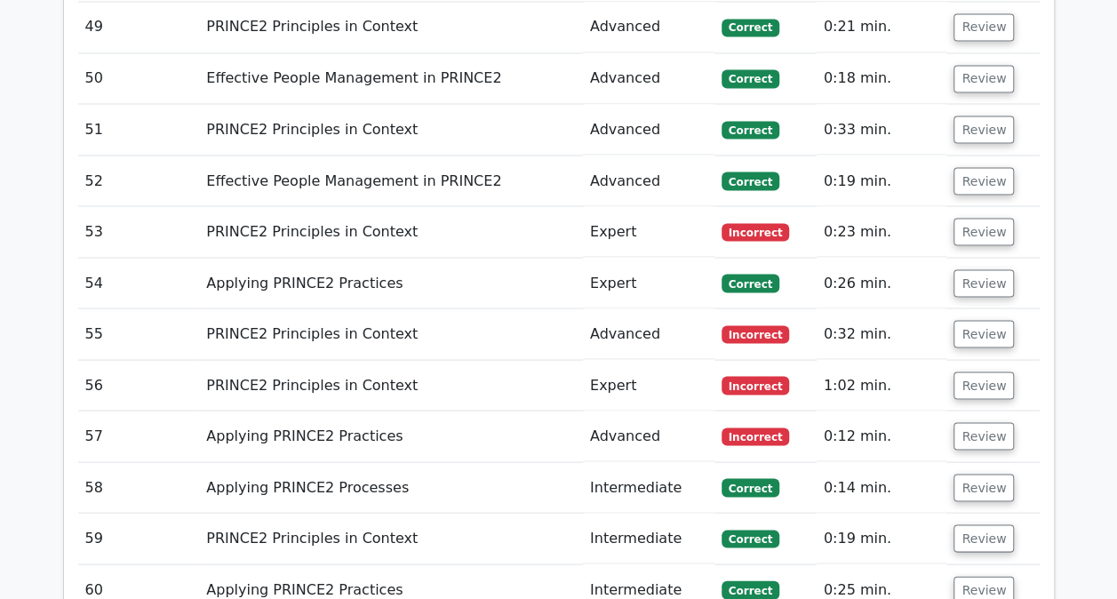
scroll to position [4887, 0]
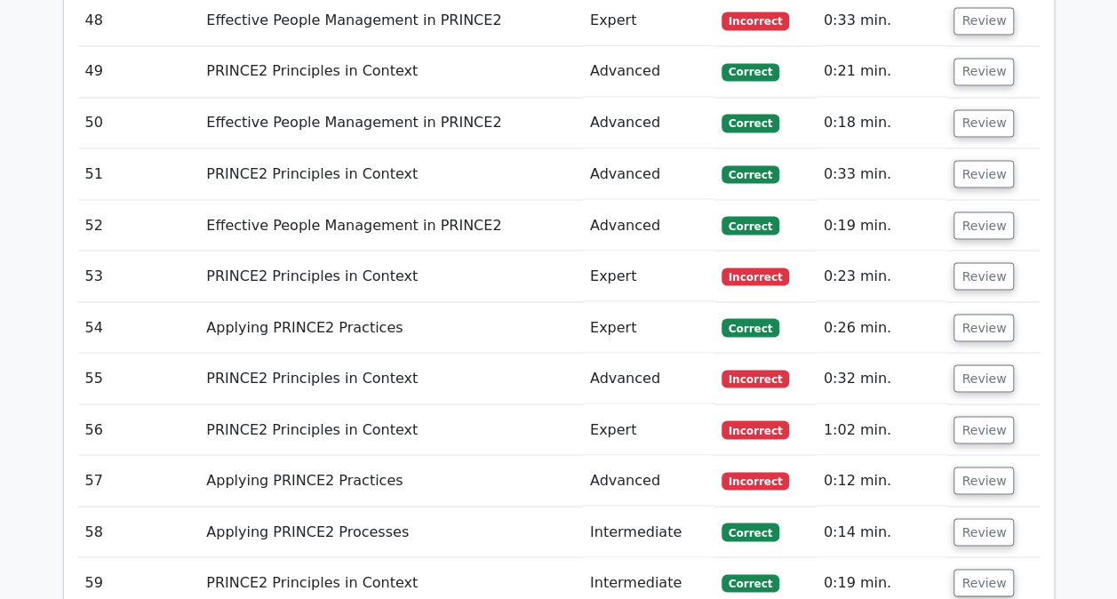
scroll to position [4869, 0]
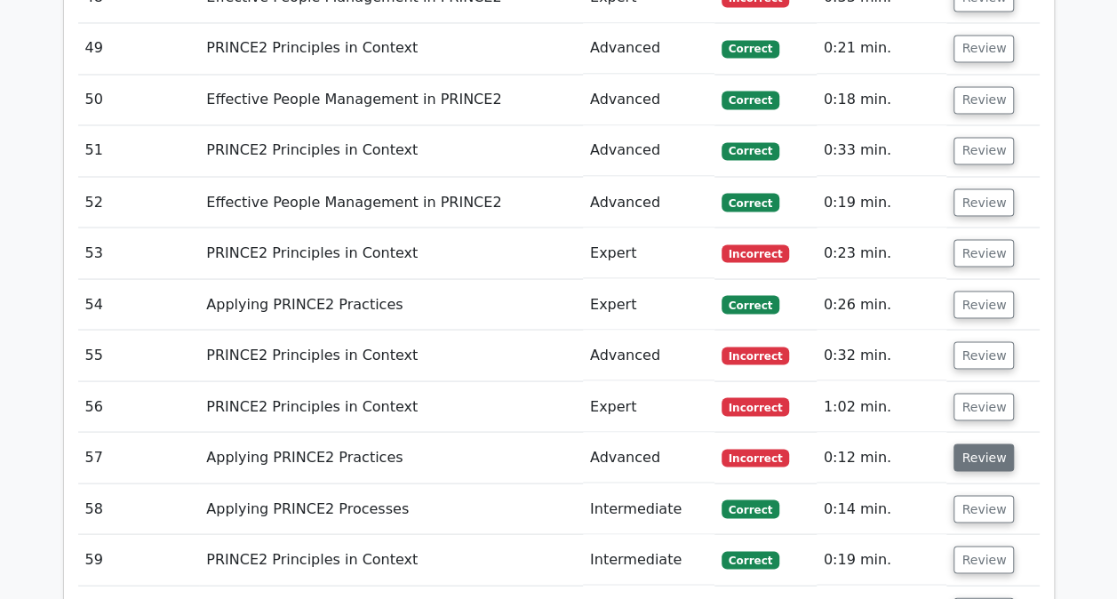
click at [985, 444] on button "Review" at bounding box center [984, 458] width 60 height 28
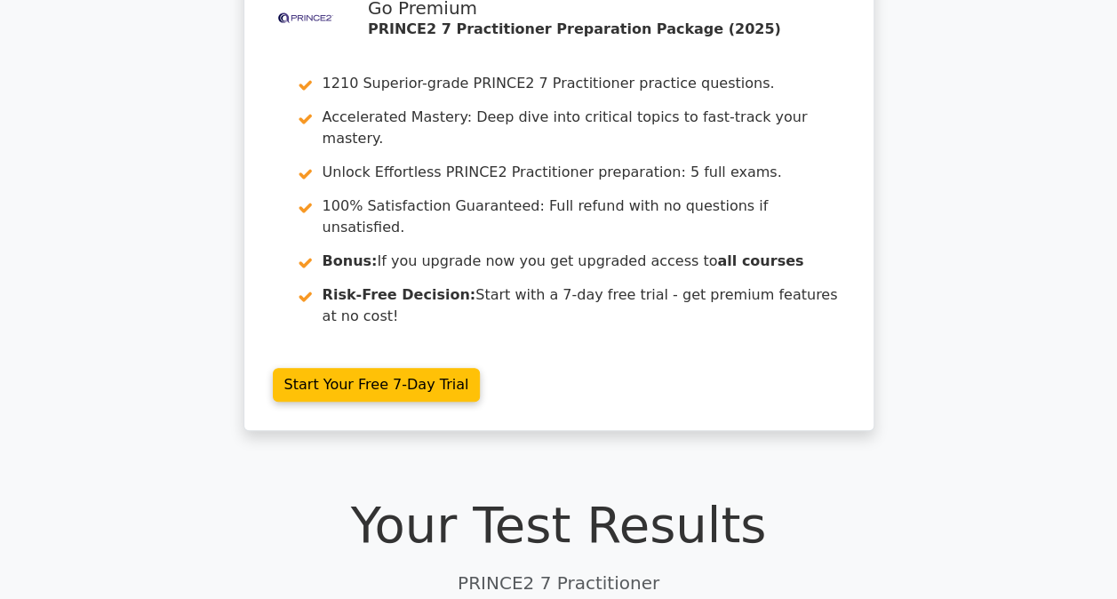
scroll to position [0, 0]
